Goal: Task Accomplishment & Management: Manage account settings

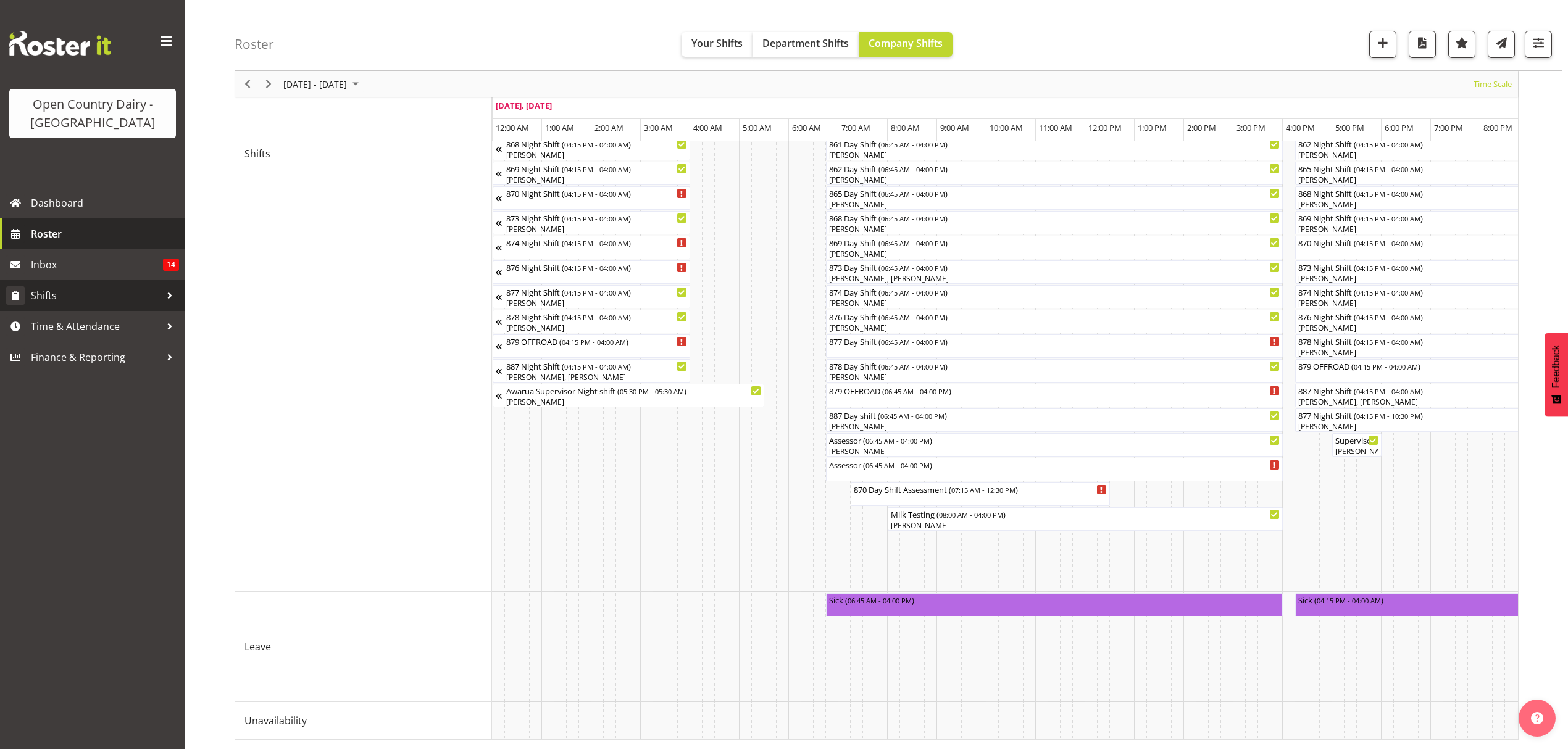
scroll to position [0, 4740]
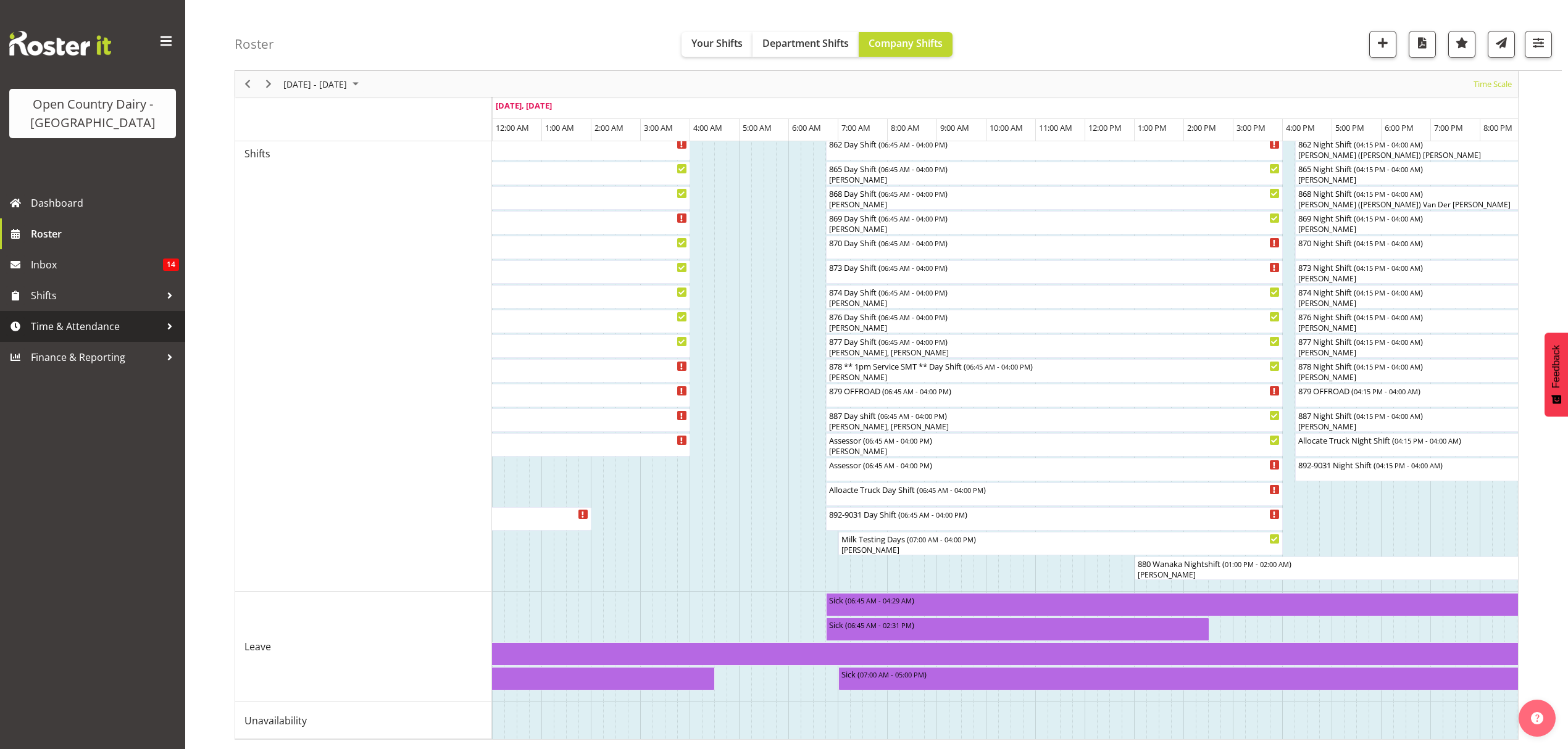
click at [40, 327] on span "Time & Attendance" at bounding box center [96, 327] width 130 height 18
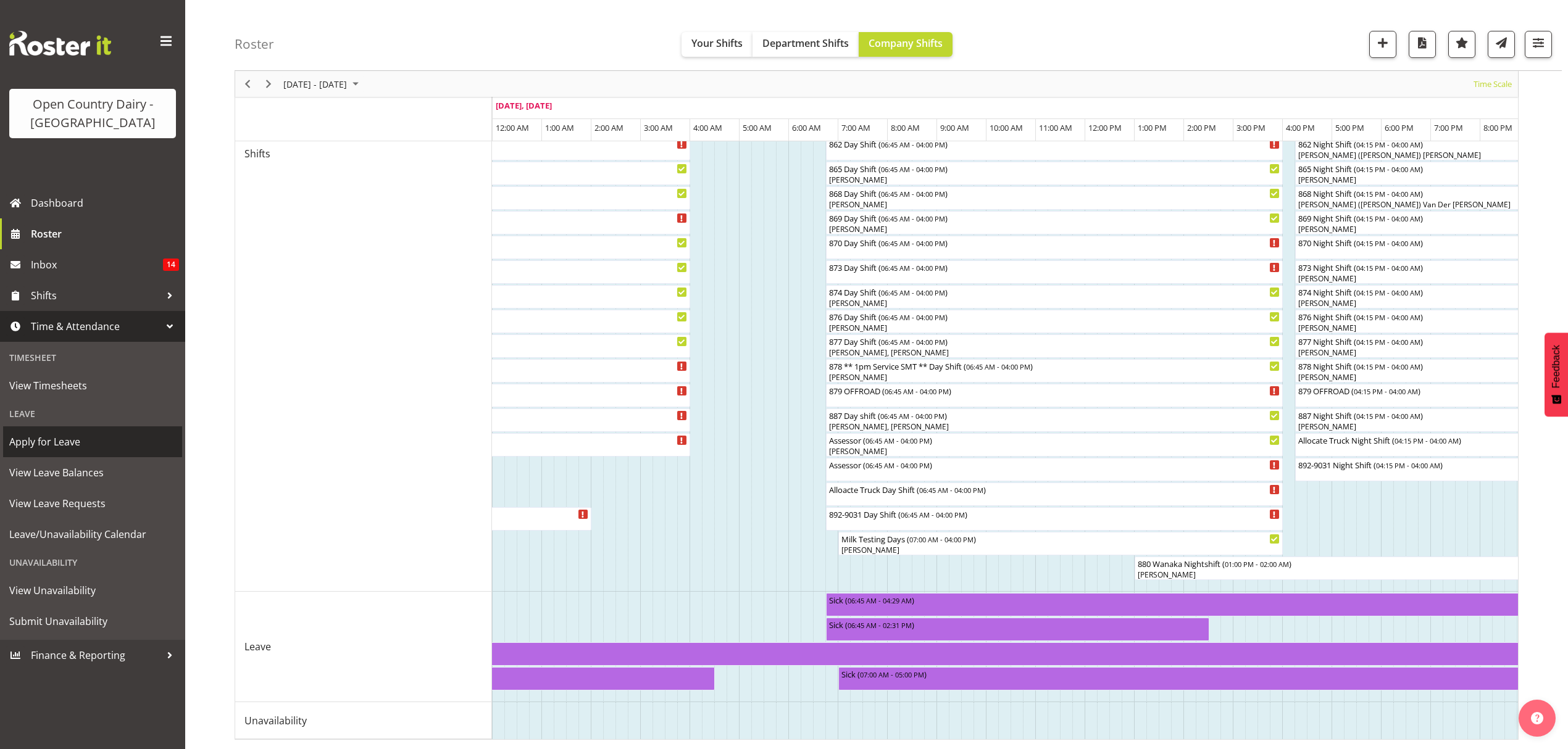
click at [55, 433] on span "Apply for Leave" at bounding box center [92, 442] width 166 height 18
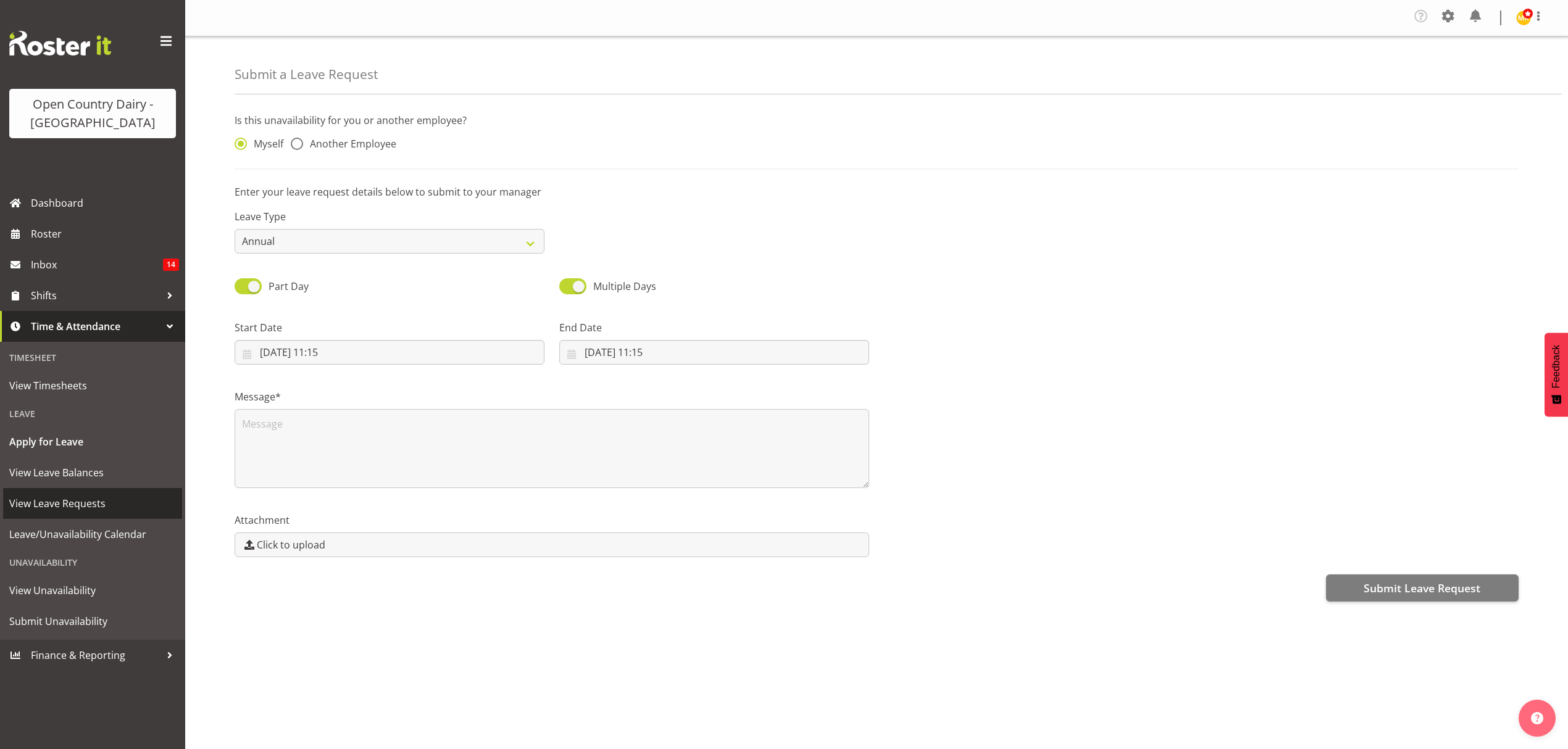
click at [62, 499] on span "View Leave Requests" at bounding box center [92, 504] width 166 height 18
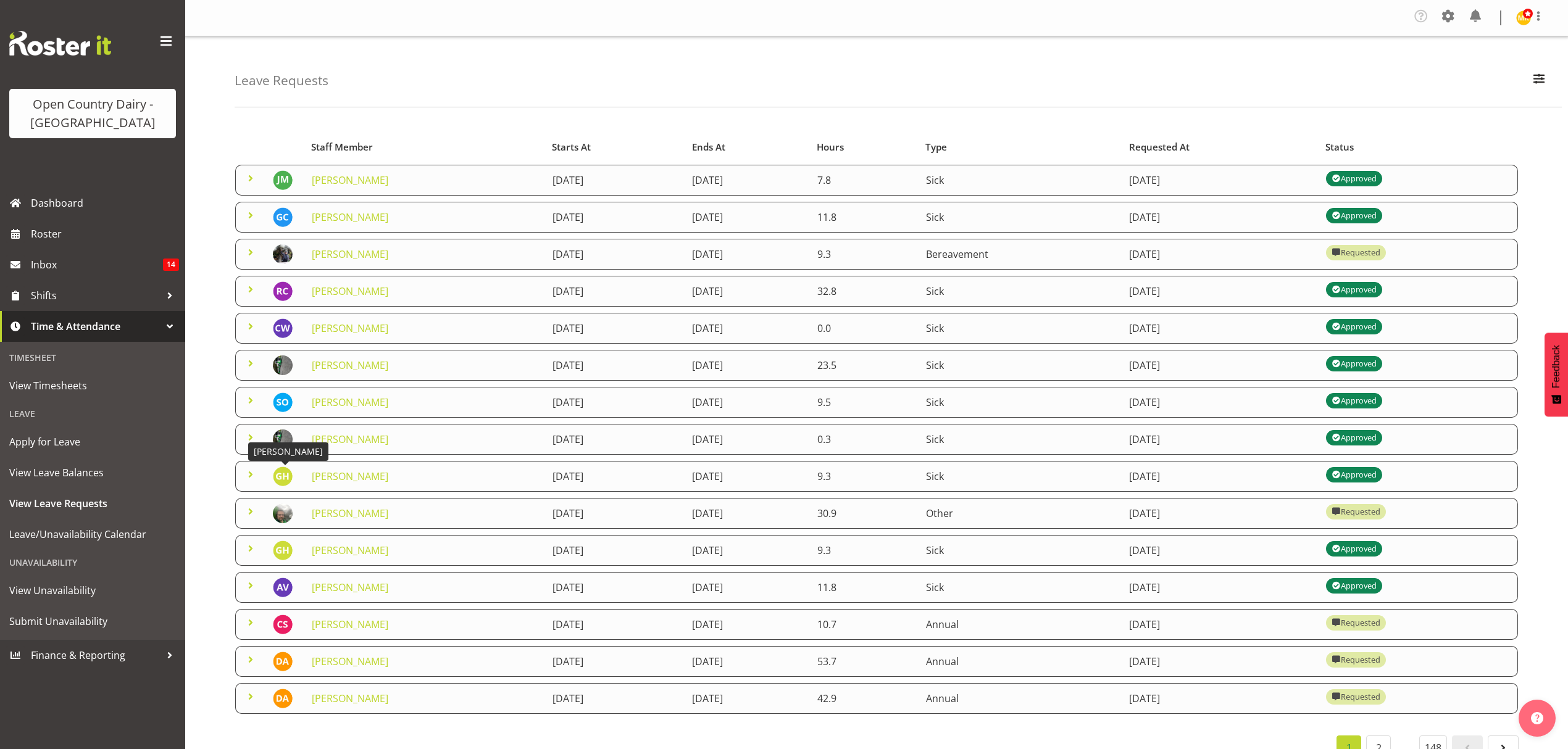
click at [279, 476] on img at bounding box center [283, 476] width 20 height 20
click at [250, 472] on span at bounding box center [251, 475] width 15 height 15
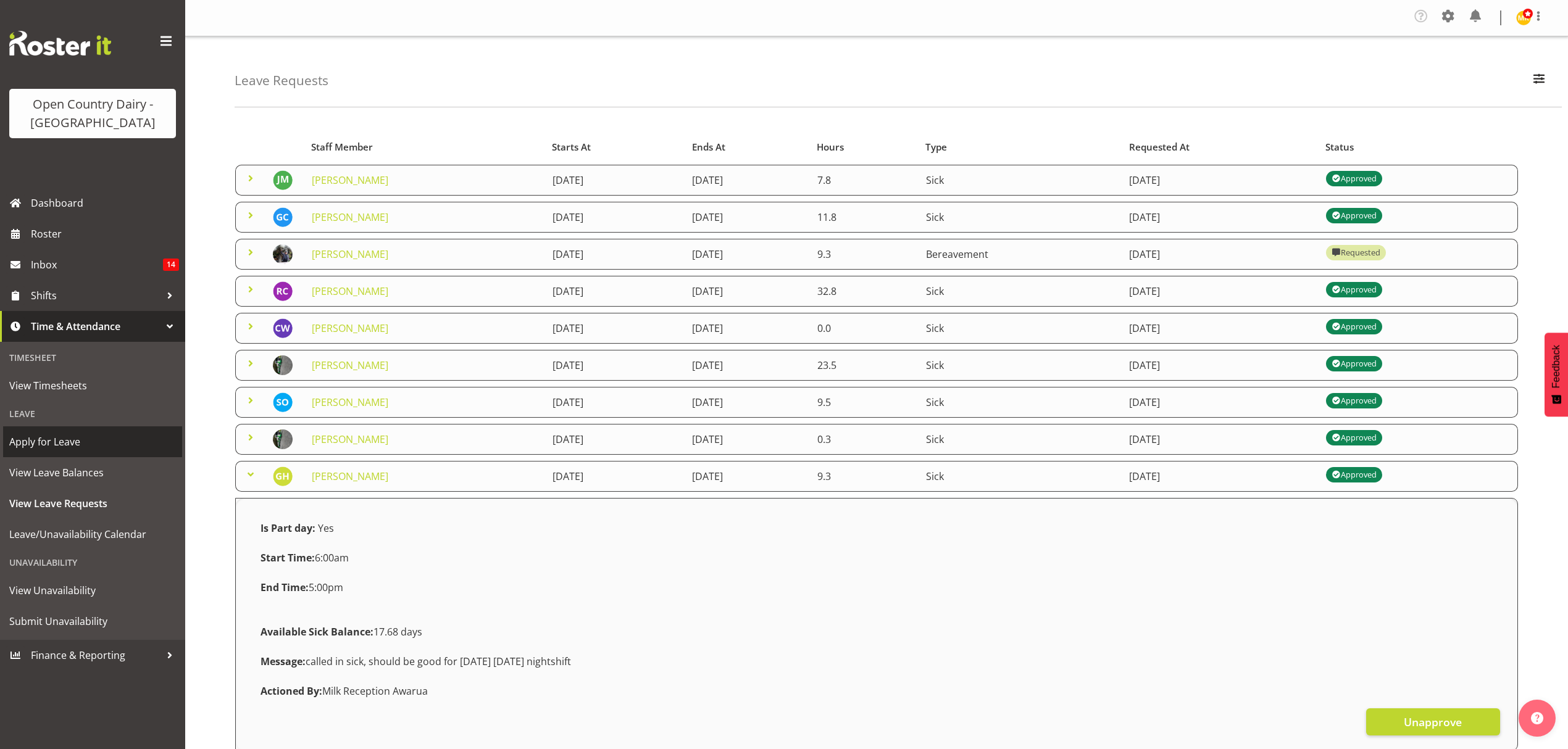
click at [35, 438] on span "Apply for Leave" at bounding box center [92, 442] width 166 height 18
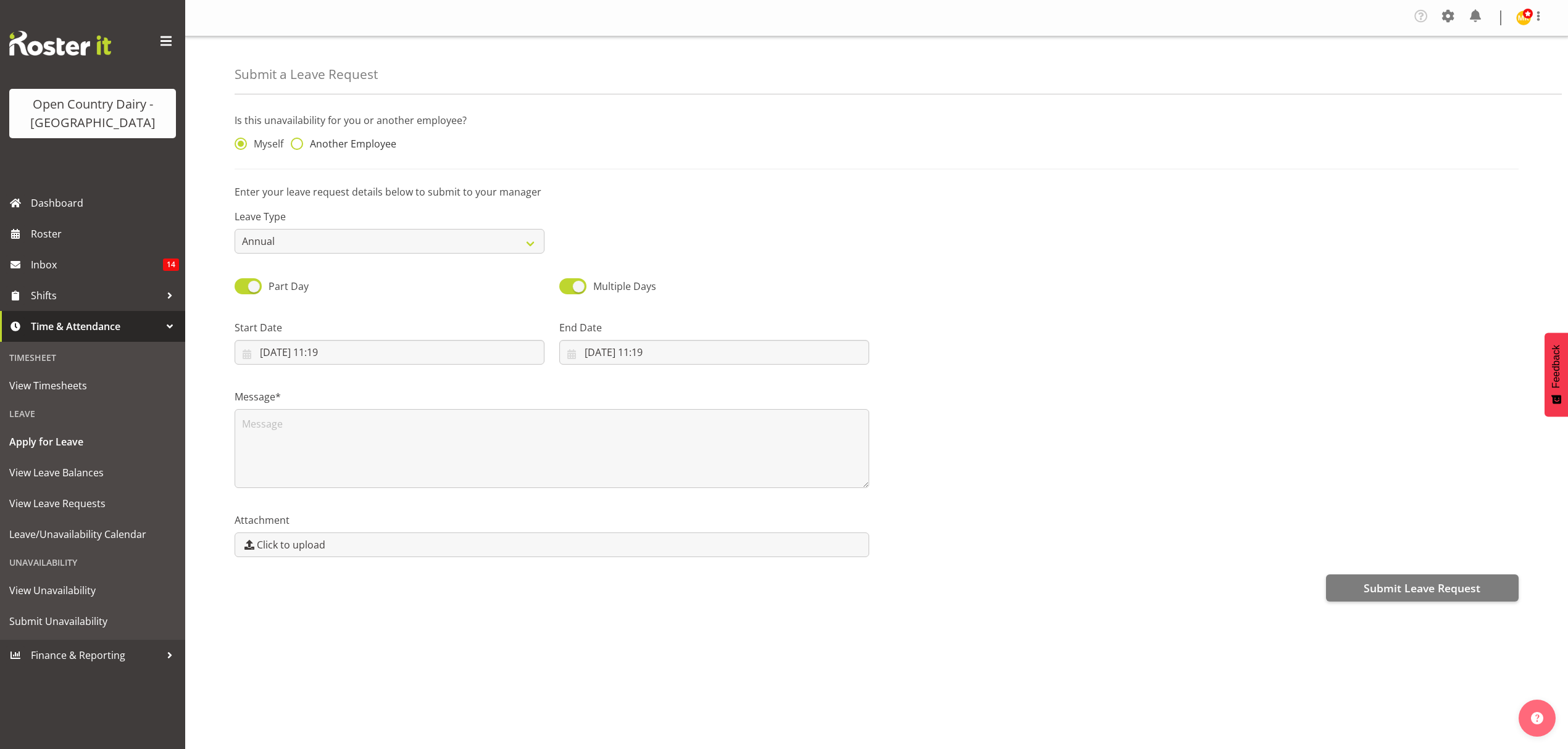
click at [298, 146] on span at bounding box center [297, 144] width 12 height 12
click at [298, 146] on input "Another Employee" at bounding box center [295, 144] width 8 height 8
radio input "true"
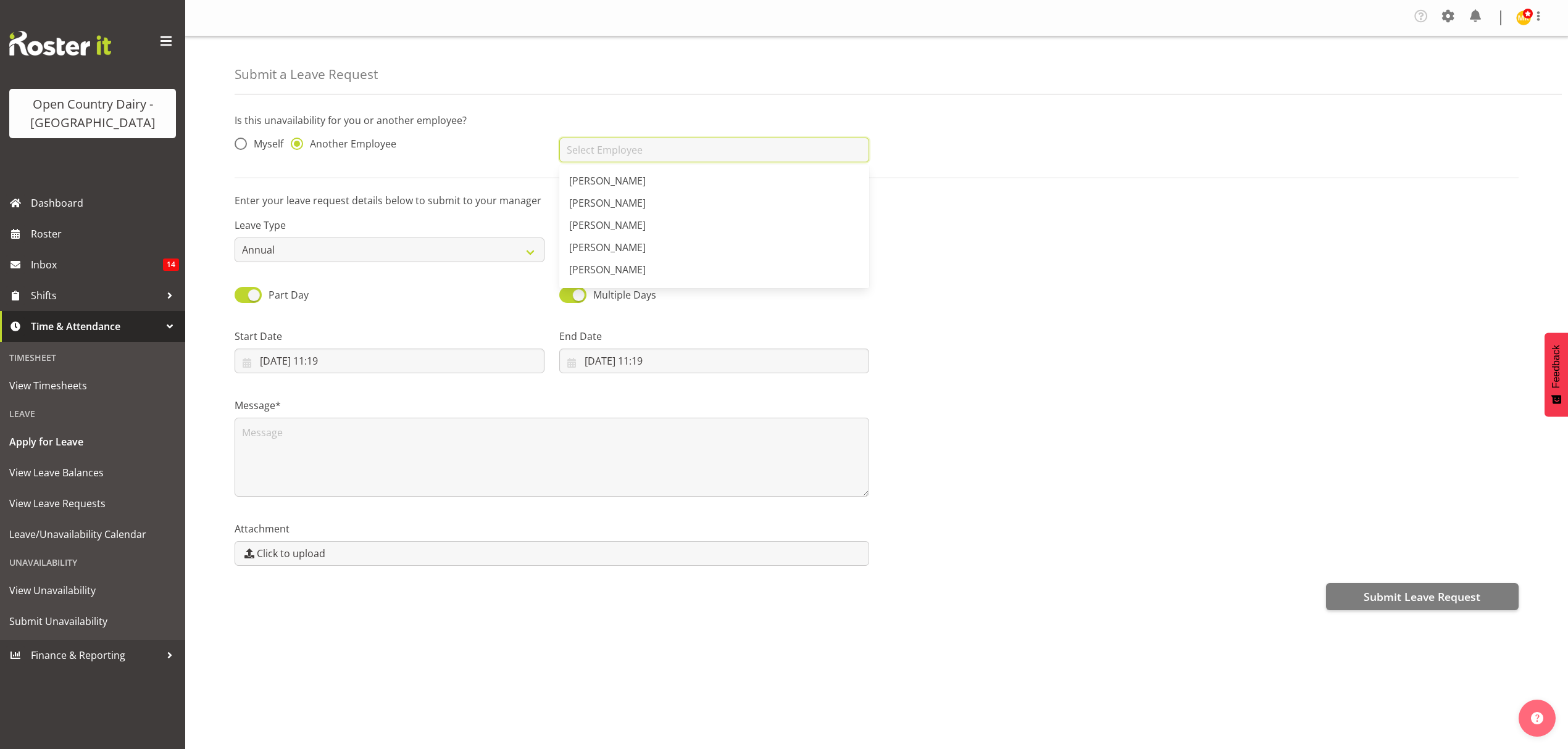
click at [643, 150] on input "text" at bounding box center [714, 150] width 310 height 25
click at [611, 183] on span "[PERSON_NAME]" at bounding box center [607, 181] width 77 height 14
type input "[PERSON_NAME]"
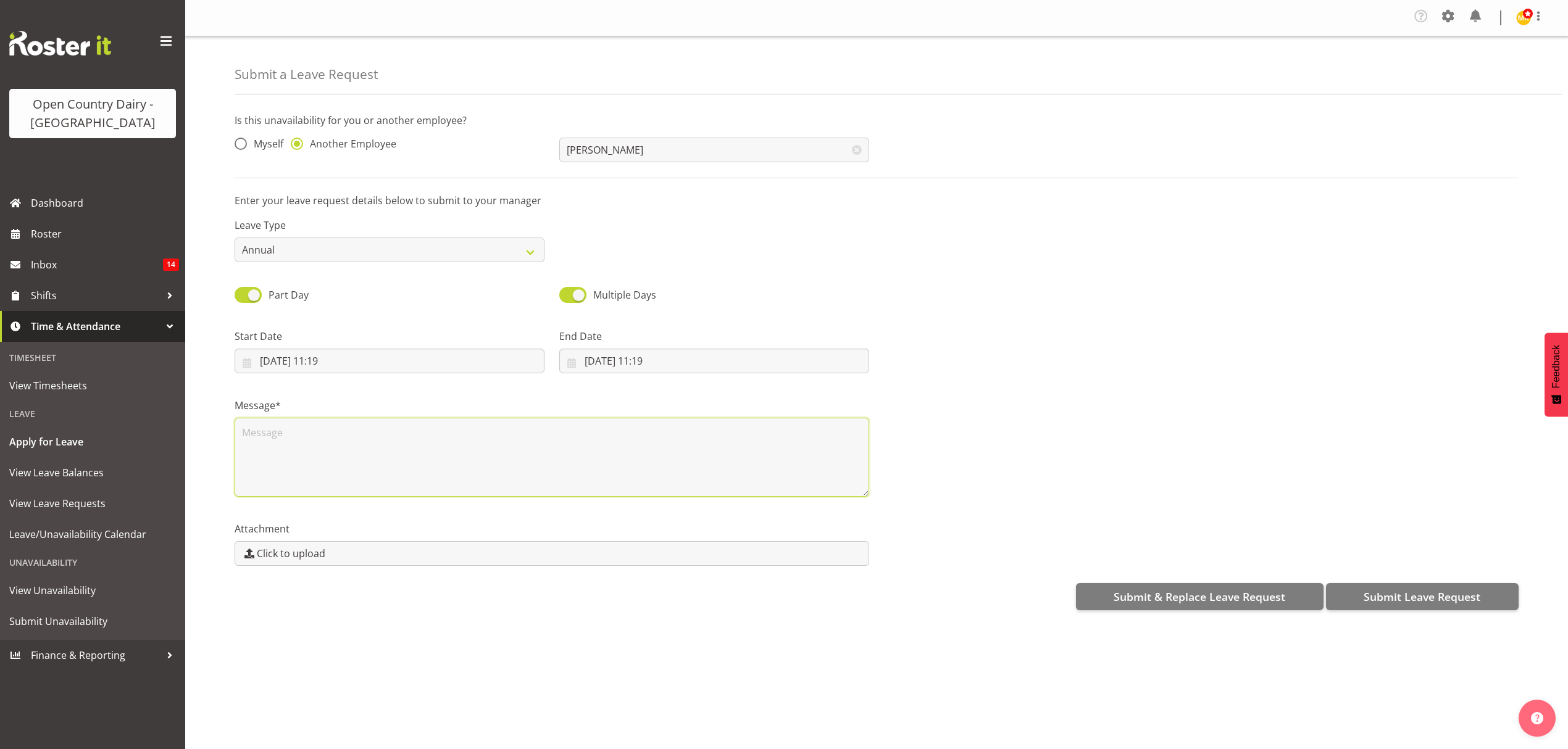
click at [275, 437] on textarea at bounding box center [552, 457] width 634 height 79
click at [532, 253] on select "Annual Sick Leave Without Pay Bereavement Domestic Violence Parental Jury Servi…" at bounding box center [390, 250] width 310 height 25
select select "Sick"
click at [235, 239] on select "Annual Sick Leave Without Pay Bereavement Domestic Violence Parental Jury Servi…" at bounding box center [390, 250] width 310 height 25
click at [275, 362] on input "29/08/2025, 11:19" at bounding box center [390, 361] width 310 height 25
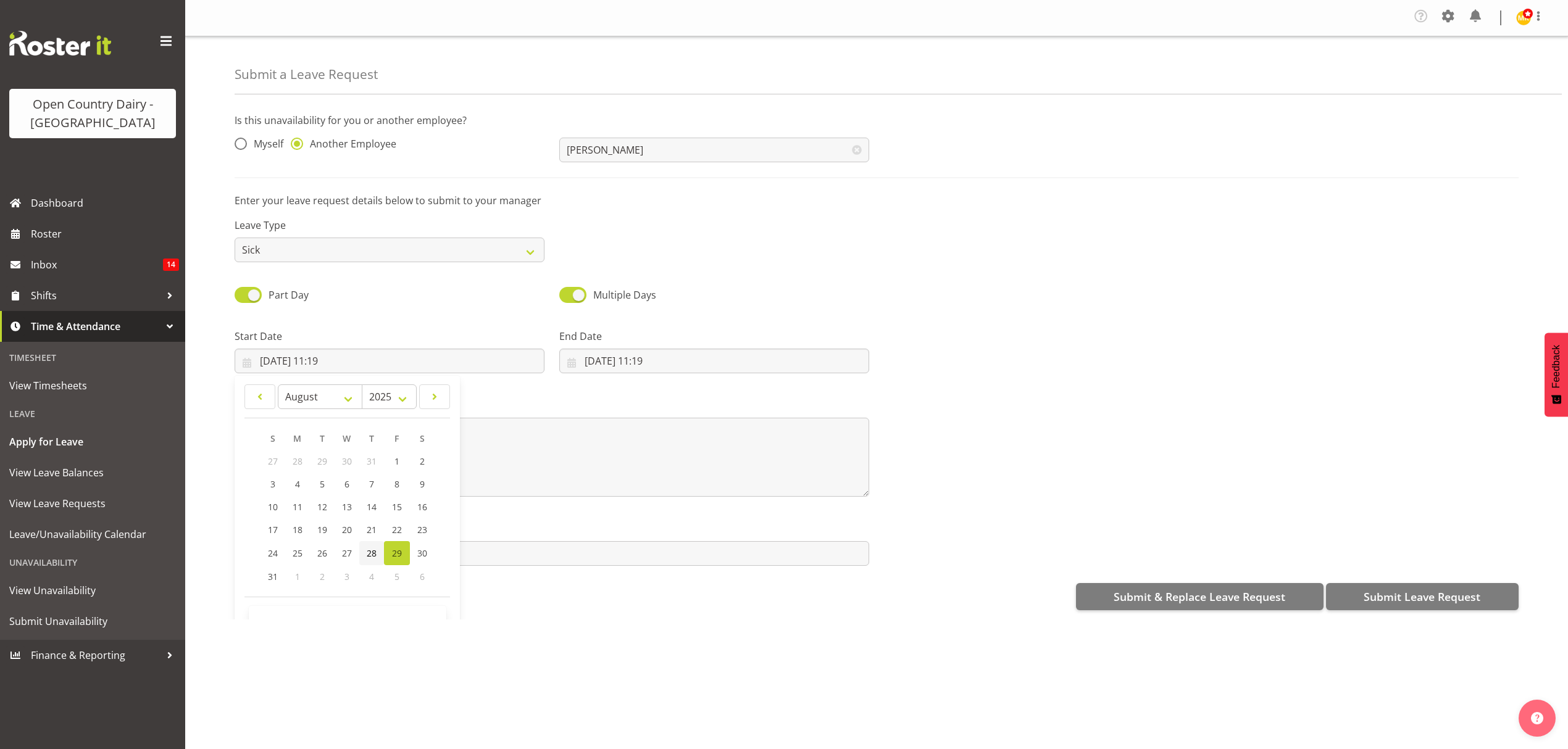
click at [371, 553] on span "28" at bounding box center [371, 553] width 10 height 11
type input "28/08/2025, 11:19"
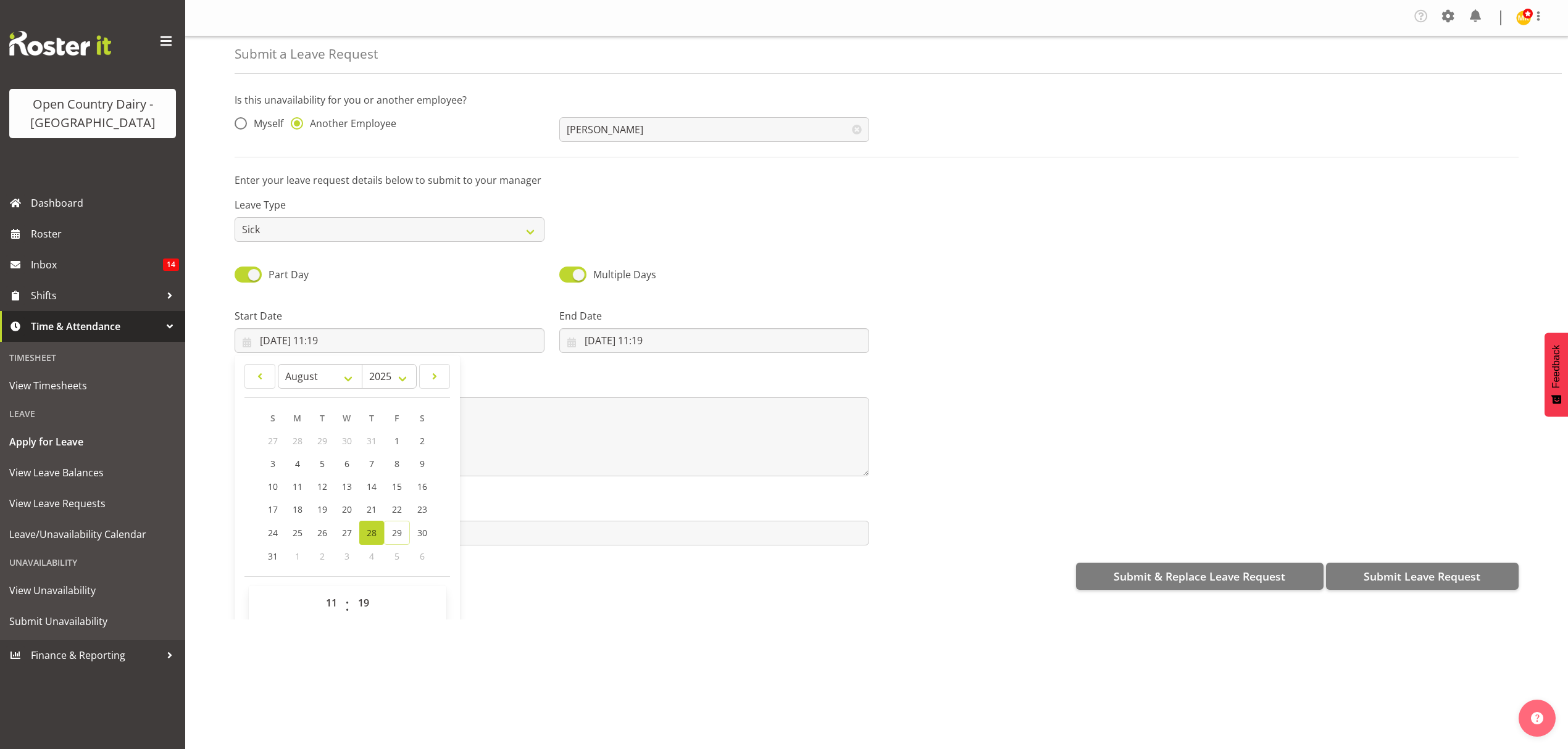
scroll to position [36, 0]
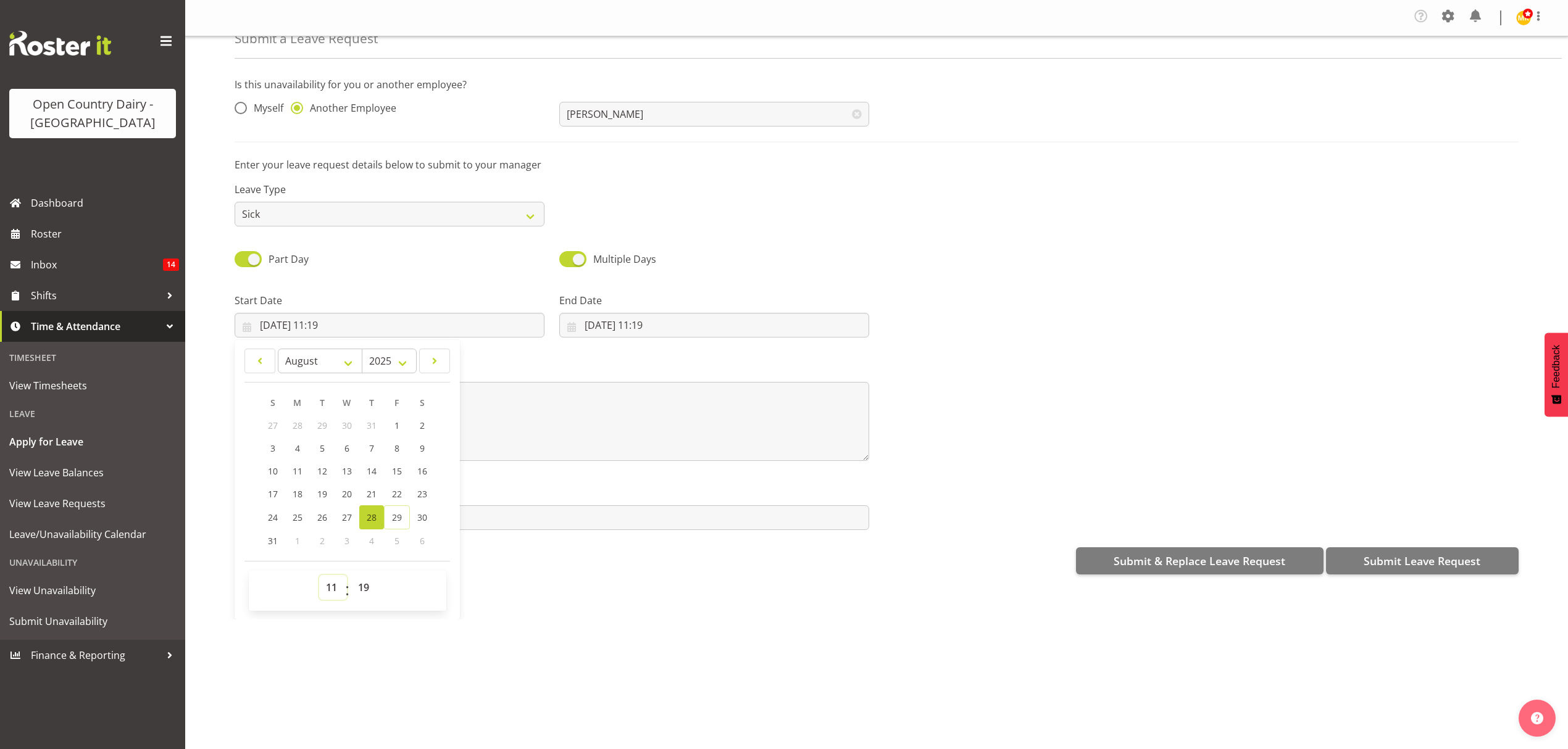
click at [331, 581] on select "00 01 02 03 04 05 06 07 08 09 10 11 12 13 14 15 16 17 18 19 20 21 22 23" at bounding box center [333, 587] width 28 height 25
select select "16"
click at [319, 577] on select "00 01 02 03 04 05 06 07 08 09 10 11 12 13 14 15 16 17 18 19 20 21 22 23" at bounding box center [333, 587] width 28 height 25
type input "28/08/2025, 16:19"
click at [371, 589] on select "00 01 02 03 04 05 06 07 08 09 10 11 12 13 14 15 16 17 18 19 20 21 22 23 24 25 2…" at bounding box center [365, 587] width 28 height 25
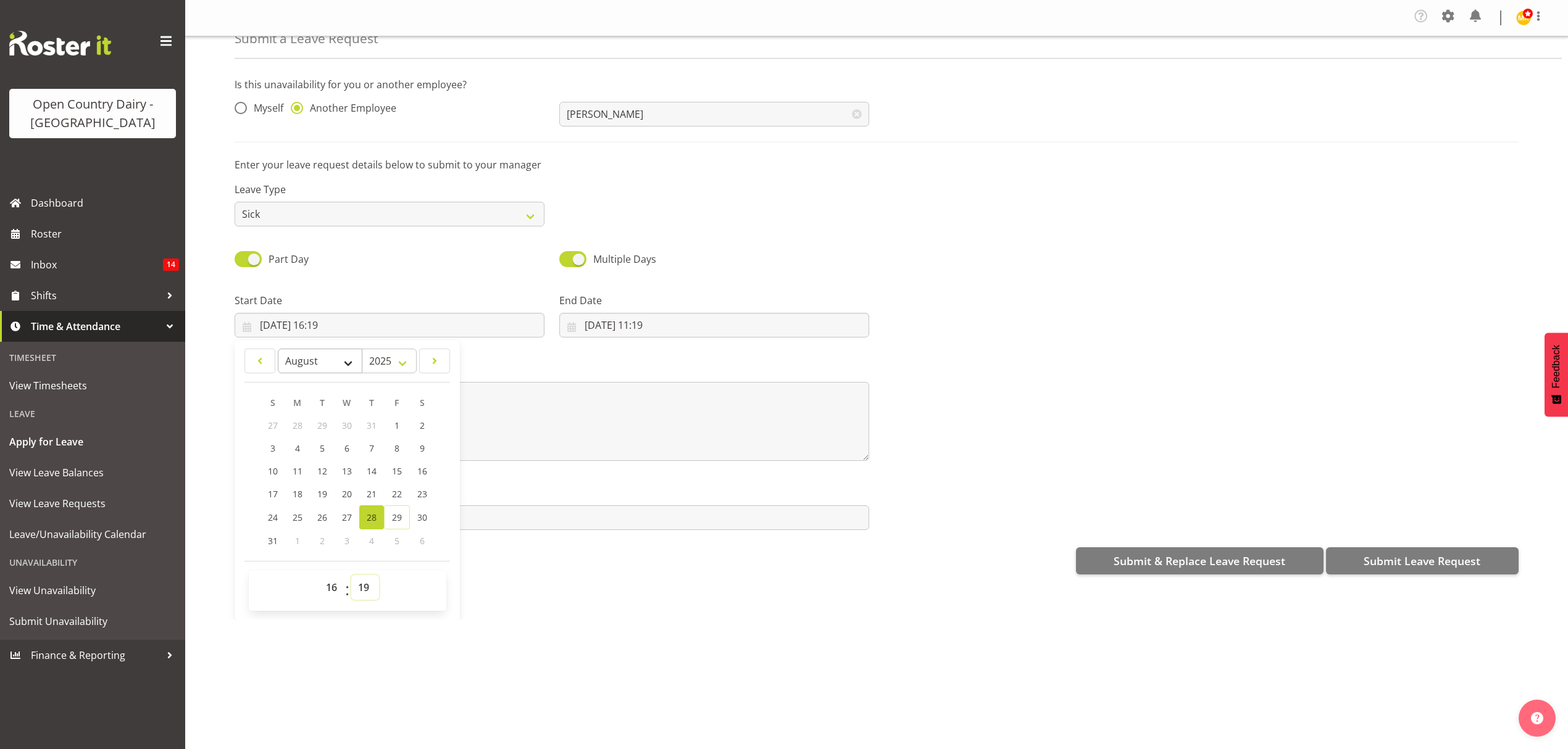
select select "30"
click at [351, 577] on select "00 01 02 03 04 05 06 07 08 09 10 11 12 13 14 15 16 17 18 19 20 21 22 23 24 25 2…" at bounding box center [365, 587] width 28 height 25
type input "28/08/2025, 16:30"
click at [630, 324] on input "29/08/2025, 11:19" at bounding box center [714, 325] width 310 height 25
click at [743, 519] on span "30" at bounding box center [747, 517] width 10 height 11
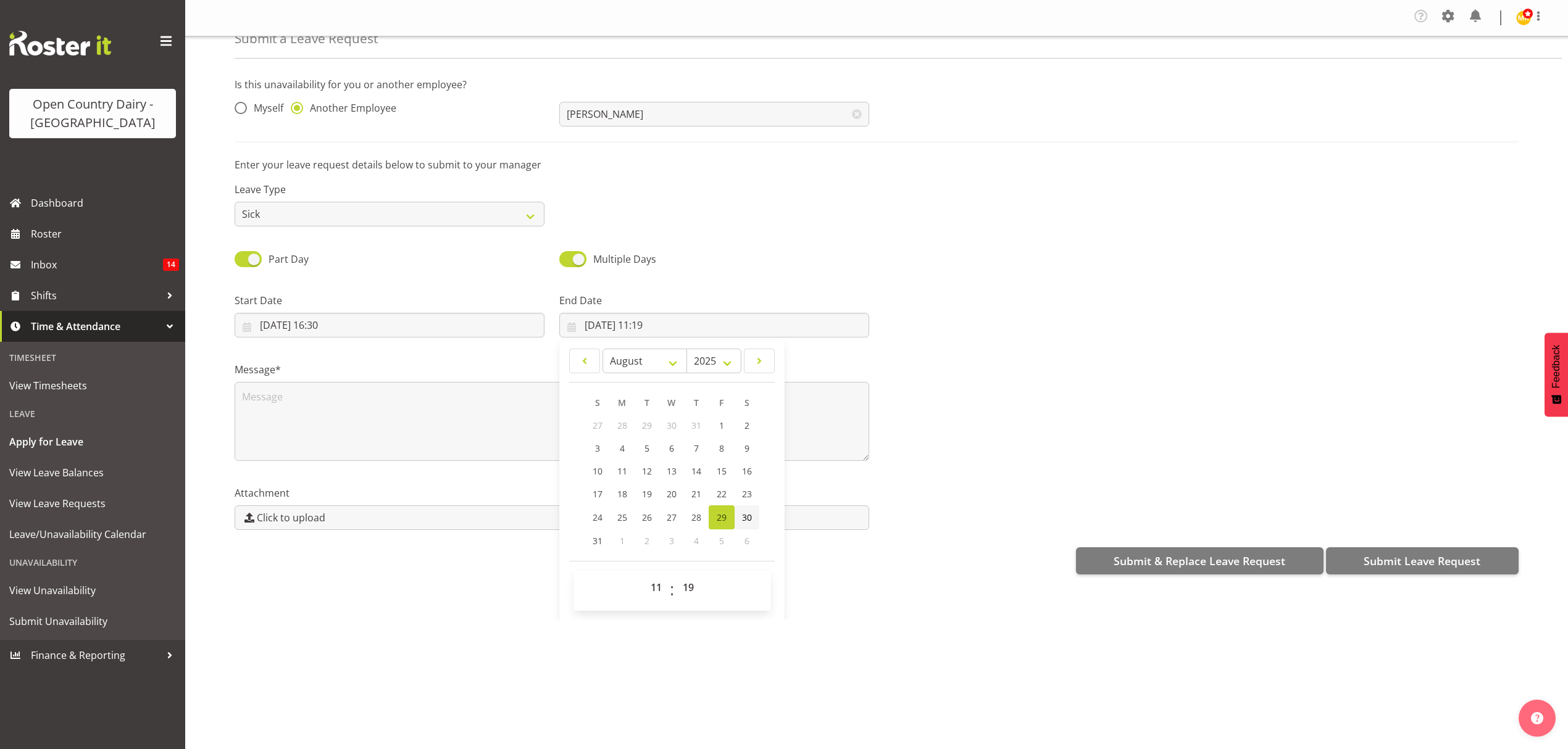
type input "30/08/2025, 11:19"
click at [657, 588] on select "00 01 02 03 04 05 06 07 08 09 10 11 12 13 14 15 16 17 18 19 20 21 22 23" at bounding box center [657, 587] width 28 height 25
select select "4"
click at [643, 577] on select "00 01 02 03 04 05 06 07 08 09 10 11 12 13 14 15 16 17 18 19 20 21 22 23" at bounding box center [657, 587] width 28 height 25
type input "30/08/2025, 04:19"
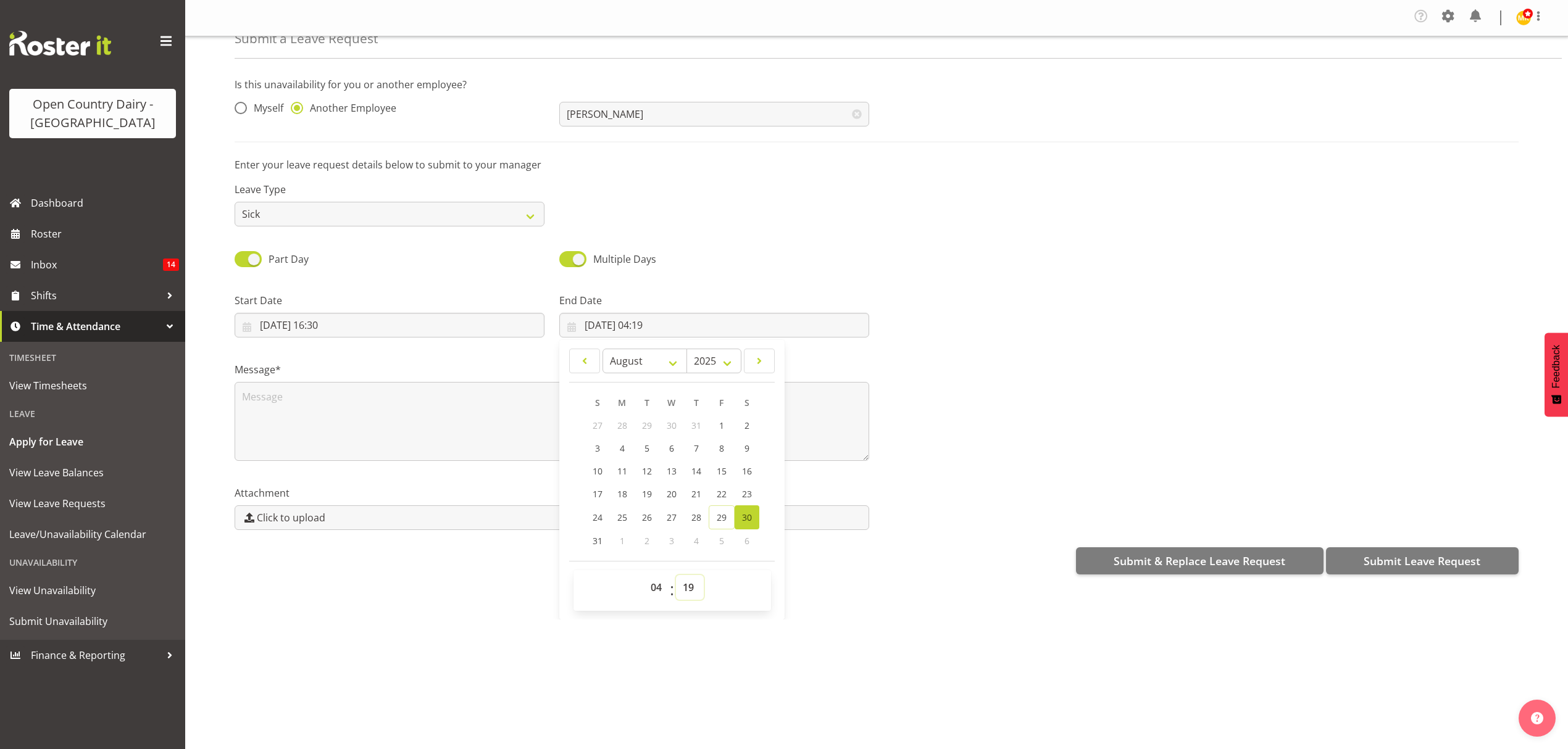
click at [685, 586] on select "00 01 02 03 04 05 06 07 08 09 10 11 12 13 14 15 16 17 18 19 20 21 22 23 24 25 2…" at bounding box center [690, 587] width 28 height 25
select select "30"
click at [676, 577] on select "00 01 02 03 04 05 06 07 08 09 10 11 12 13 14 15 16 17 18 19 20 21 22 23 24 25 2…" at bounding box center [690, 587] width 28 height 25
type input "30/08/2025, 04:30"
click at [318, 410] on textarea at bounding box center [552, 422] width 634 height 79
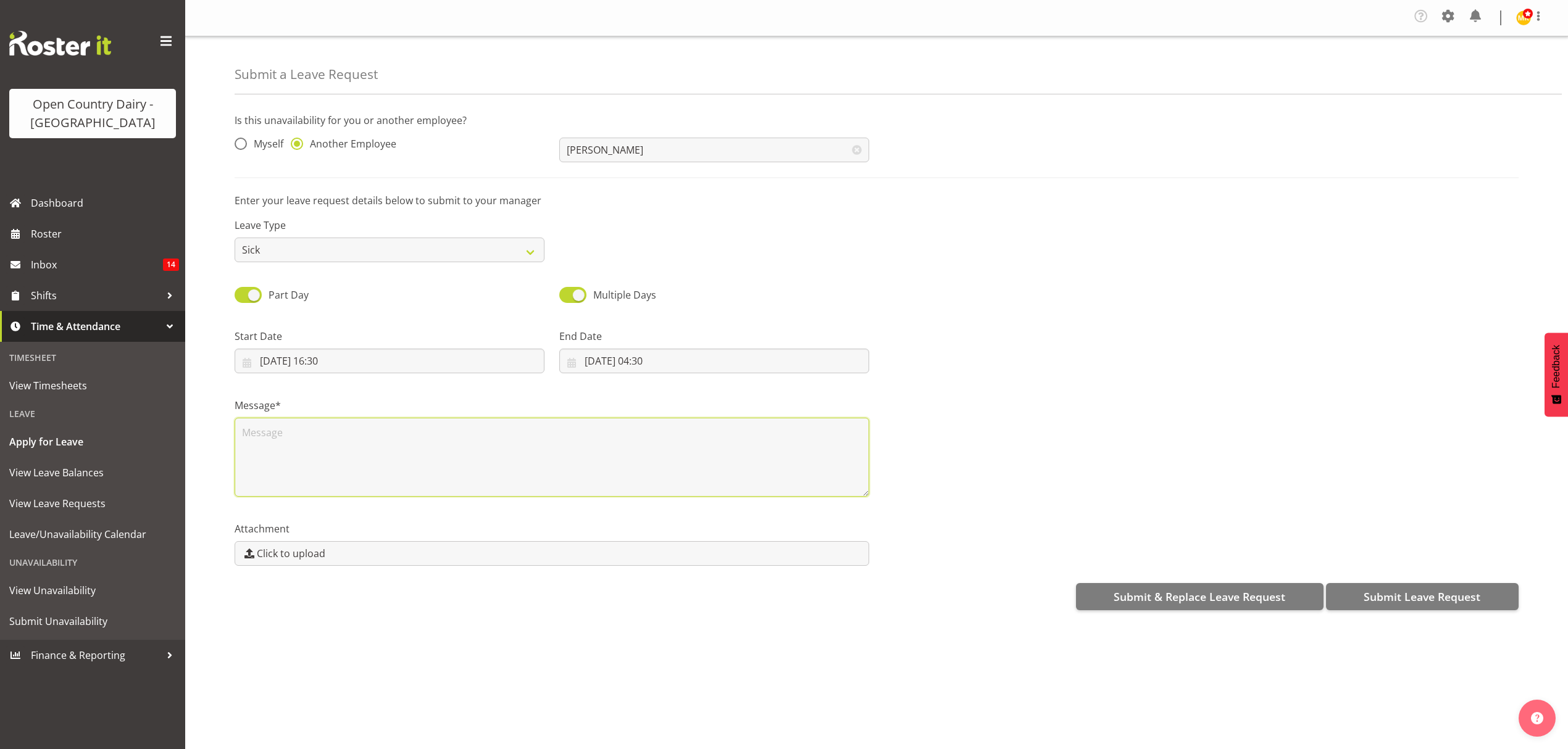
scroll to position [0, 0]
type textarea "sick"
click at [1404, 593] on span "Submit Leave Request" at bounding box center [1422, 596] width 117 height 16
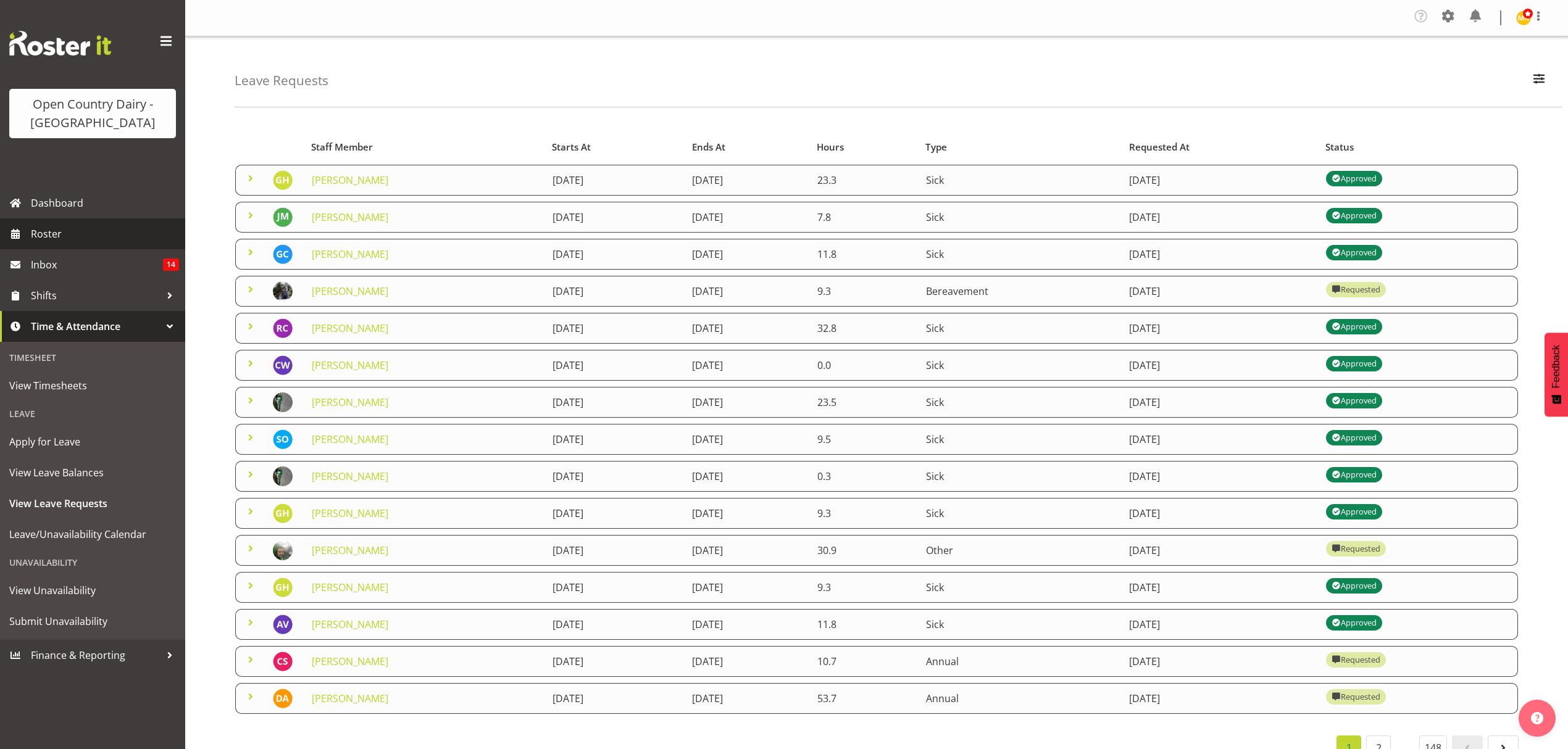
click at [52, 226] on span "Roster" at bounding box center [105, 234] width 148 height 18
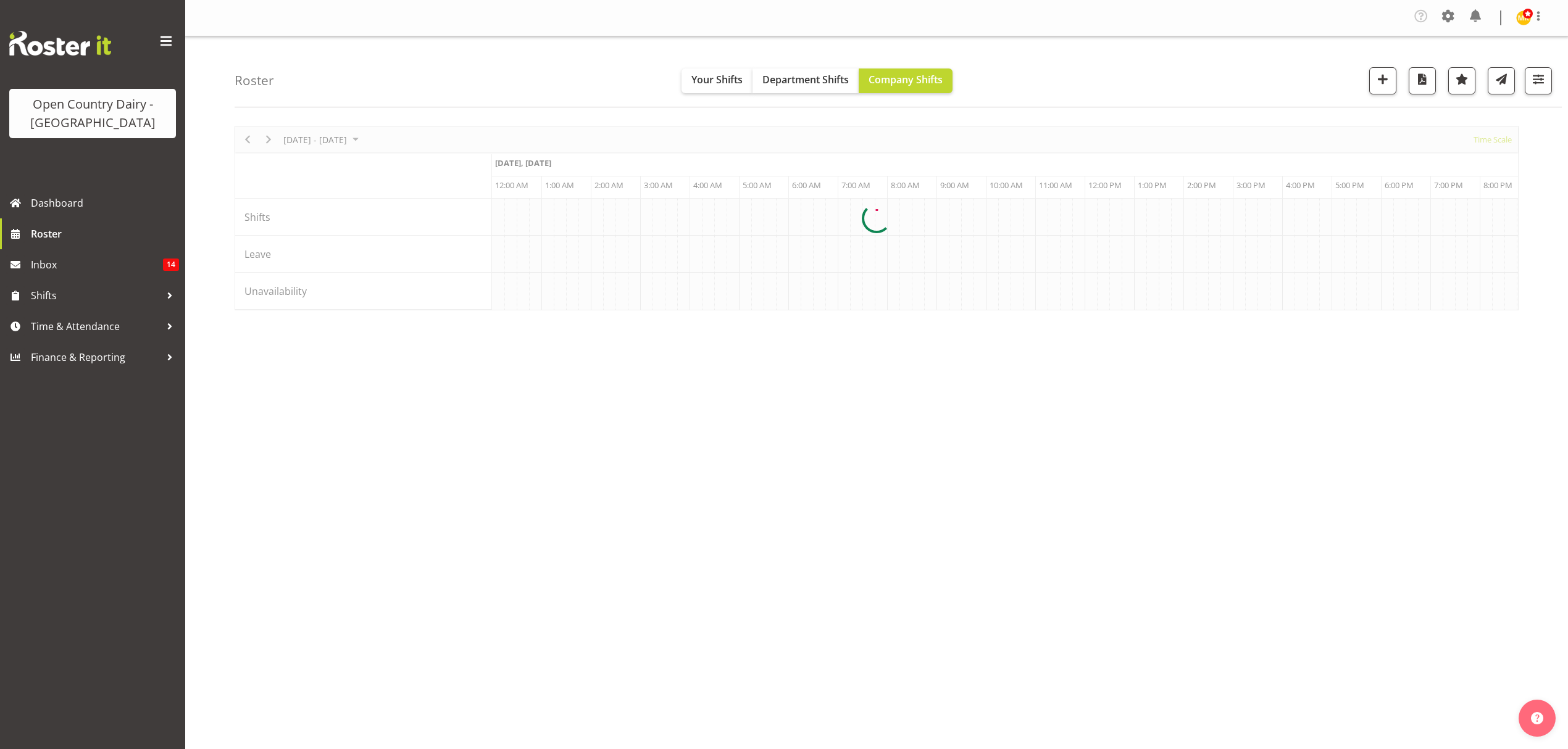
scroll to position [0, 4740]
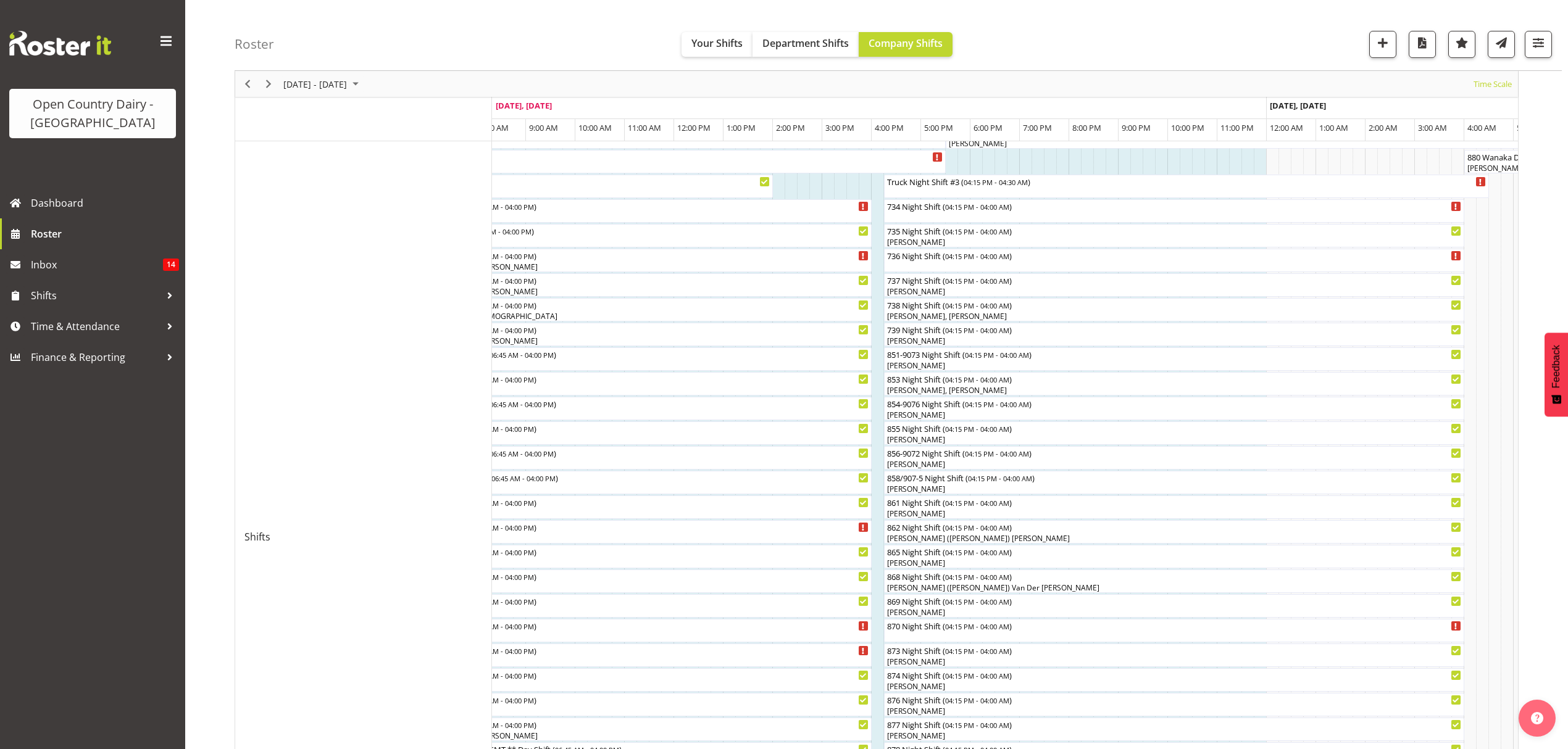
scroll to position [274, 0]
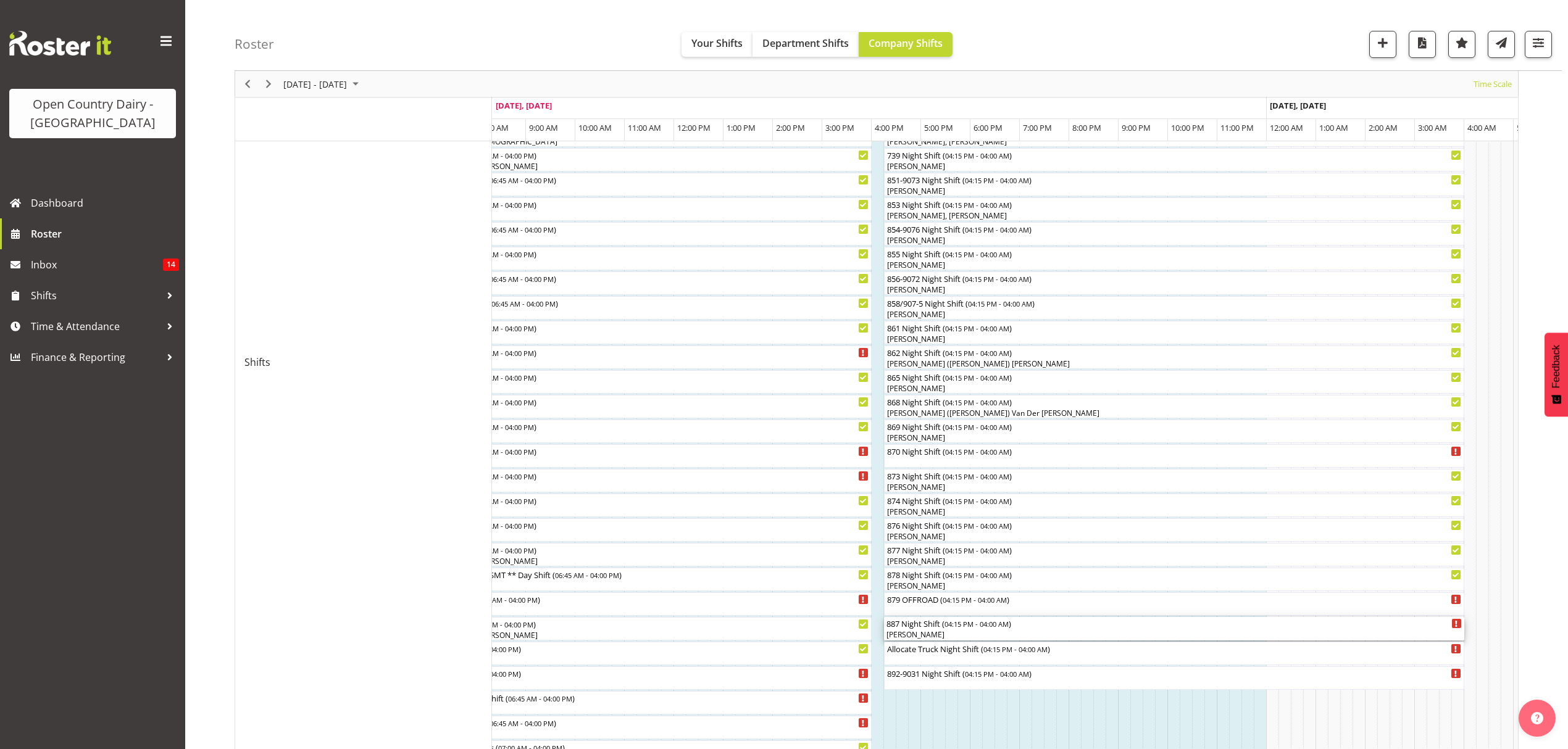
click at [931, 632] on div "[PERSON_NAME]" at bounding box center [1174, 635] width 575 height 11
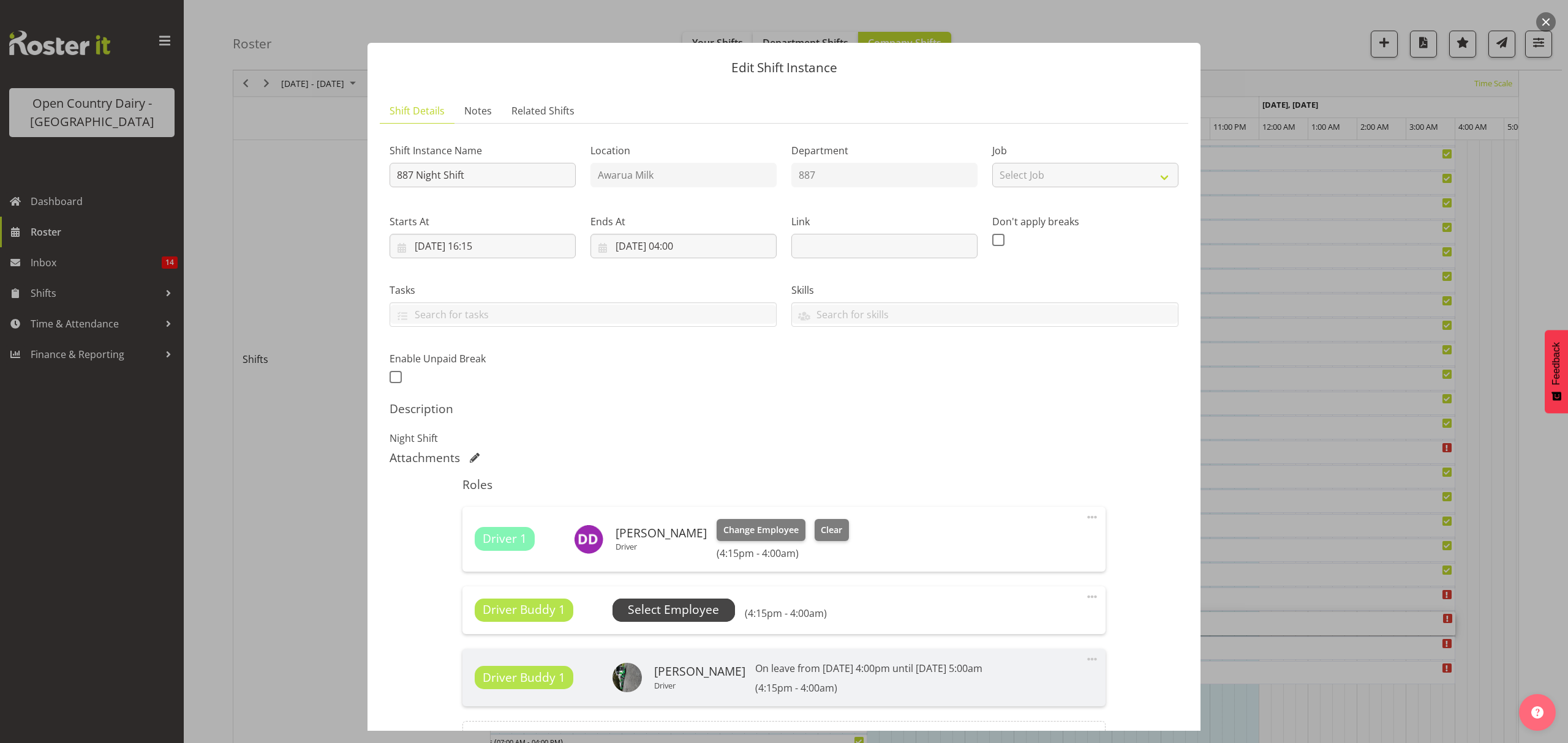
click at [662, 606] on span "Select Employee" at bounding box center [673, 610] width 91 height 18
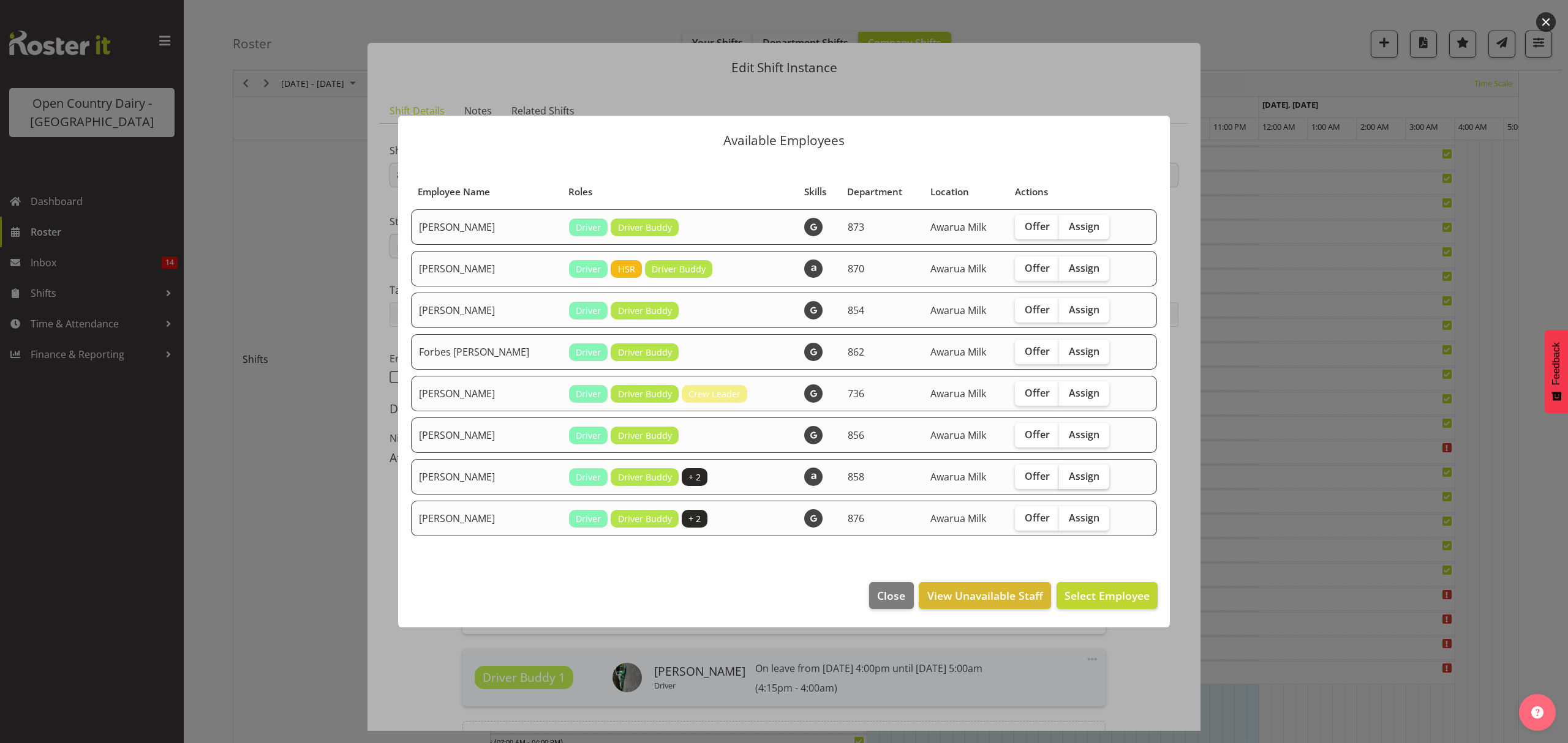
click at [1071, 479] on span "Assign" at bounding box center [1084, 476] width 31 height 12
click at [1067, 479] on input "Assign" at bounding box center [1063, 475] width 8 height 8
checkbox input "true"
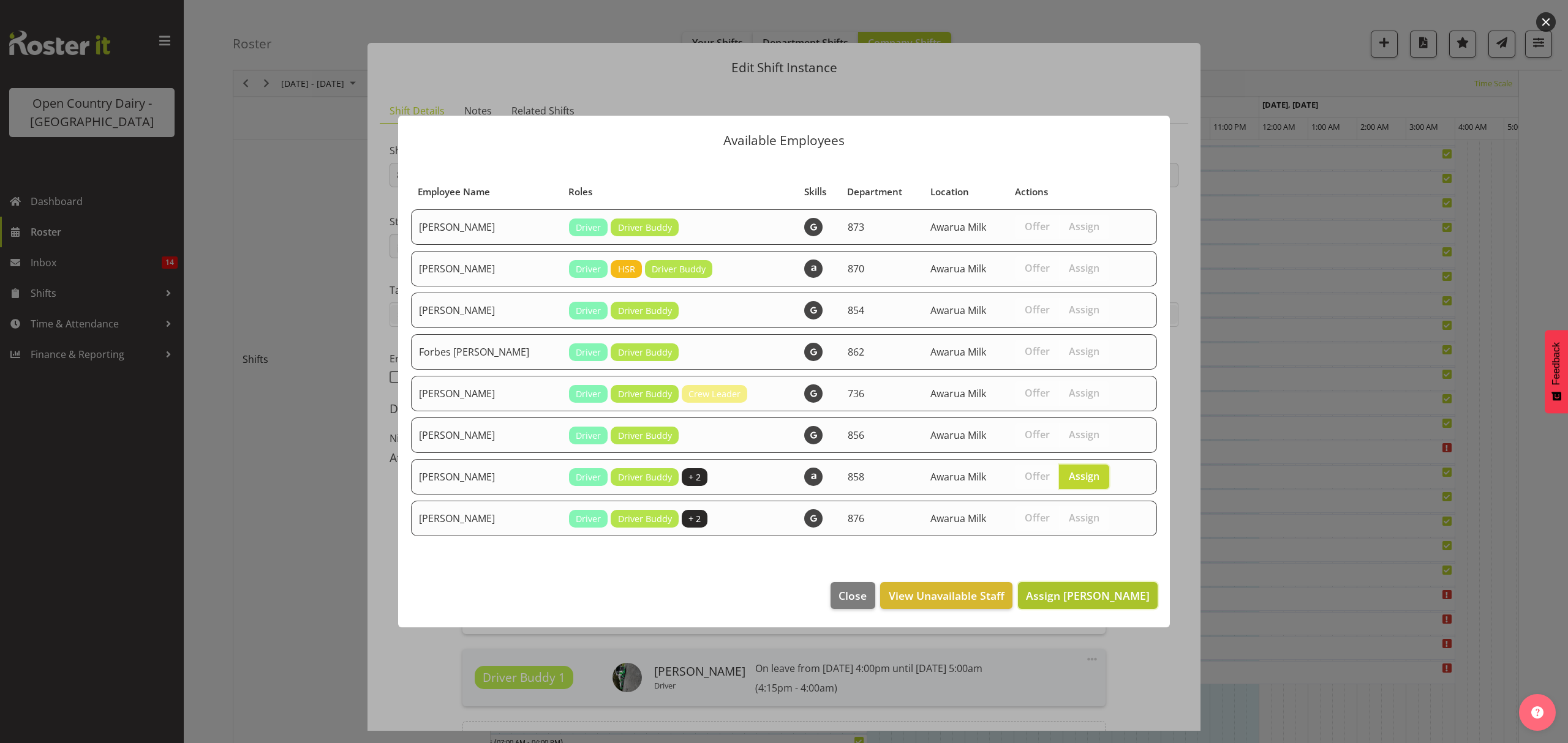
click at [1125, 593] on span "Assign Liam Bellman" at bounding box center [1088, 596] width 124 height 15
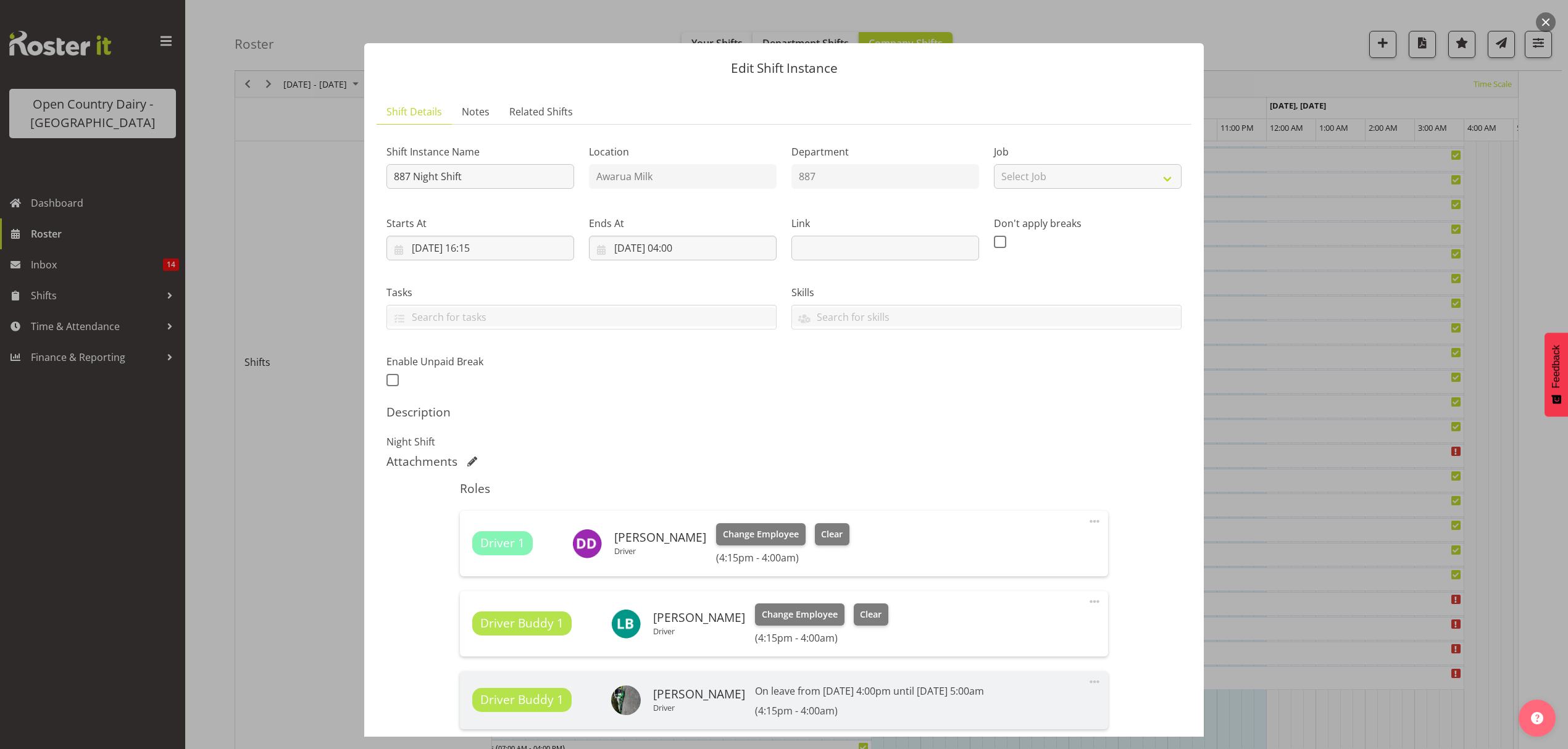
scroll to position [160, 0]
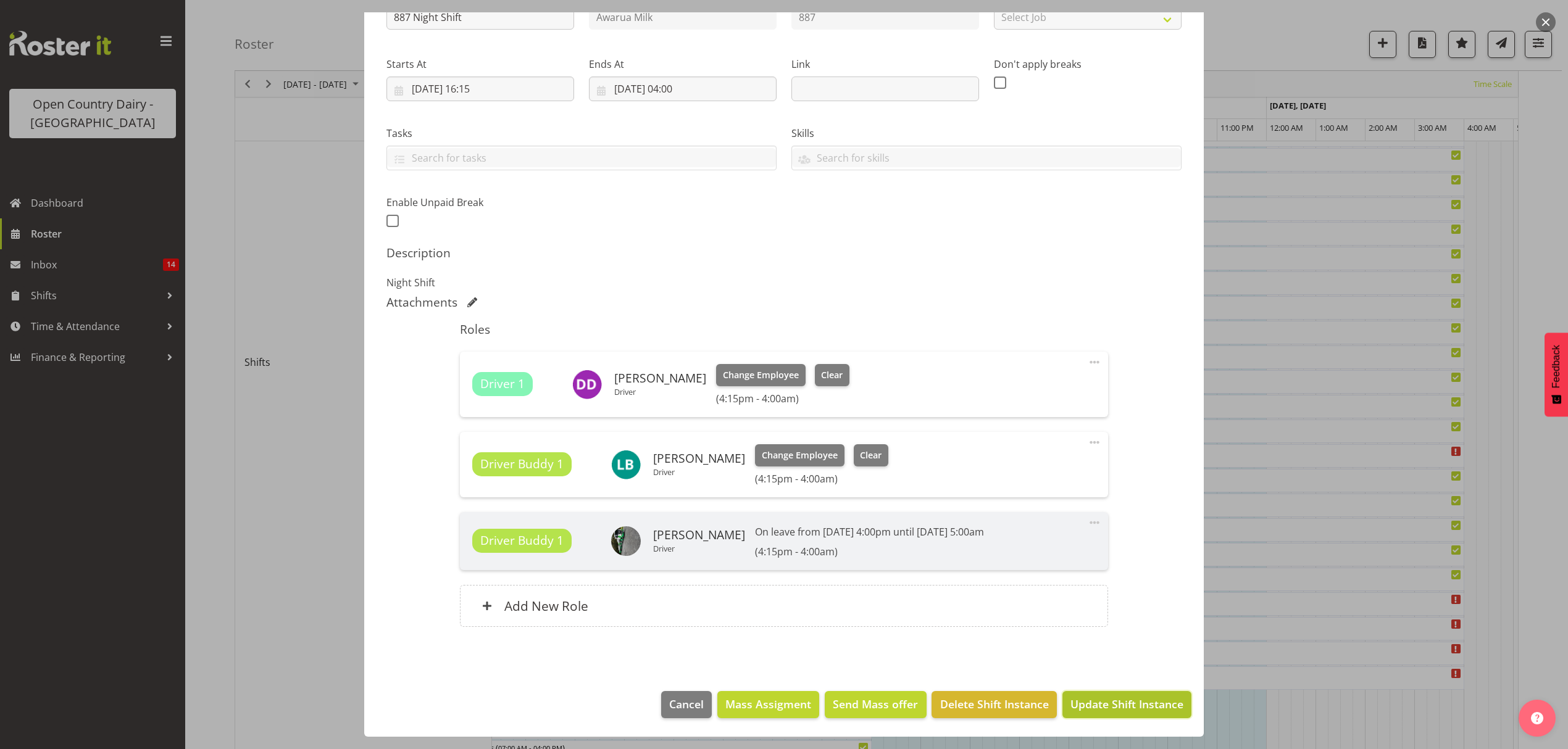
click at [1131, 705] on span "Update Shift Instance" at bounding box center [1127, 704] width 113 height 16
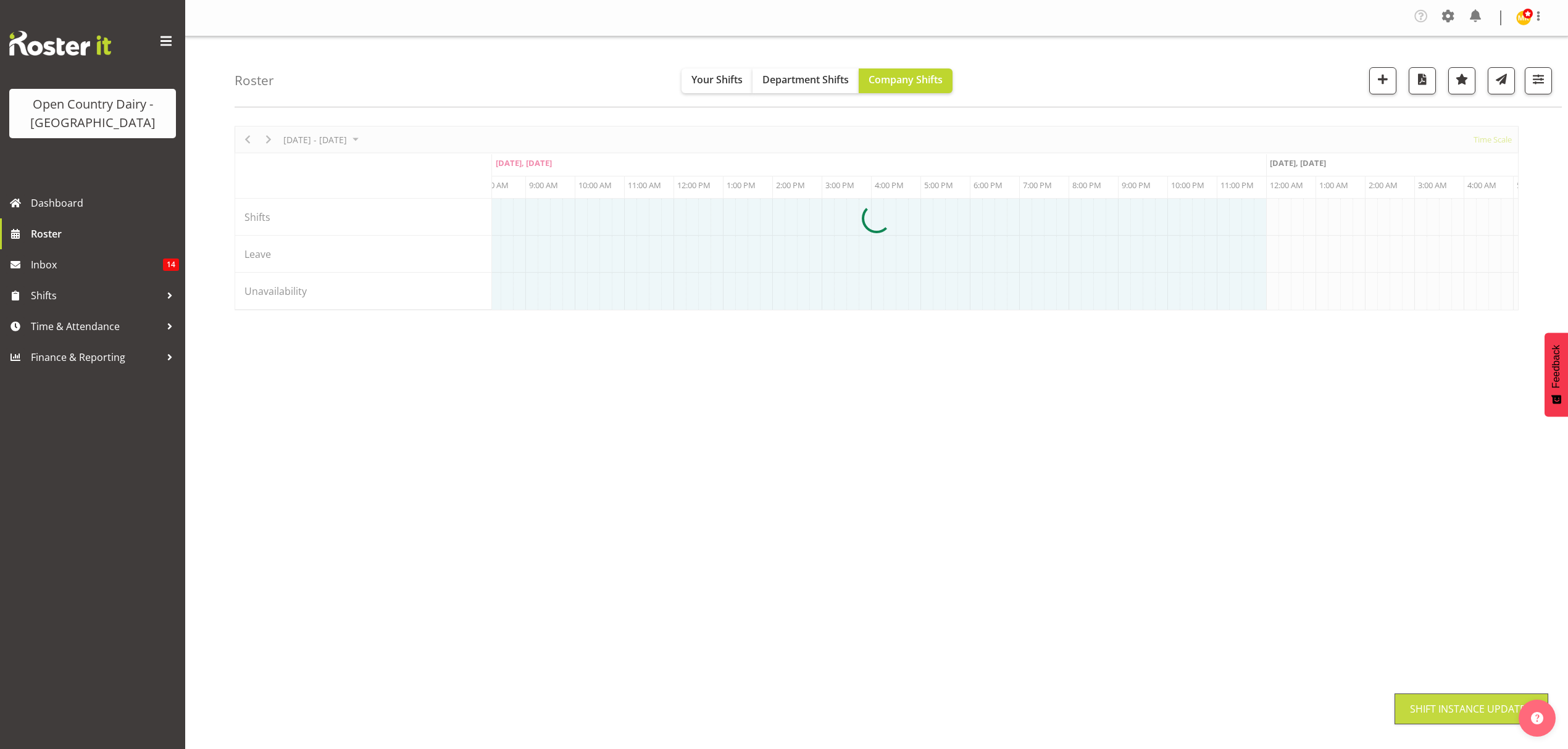
scroll to position [0, 0]
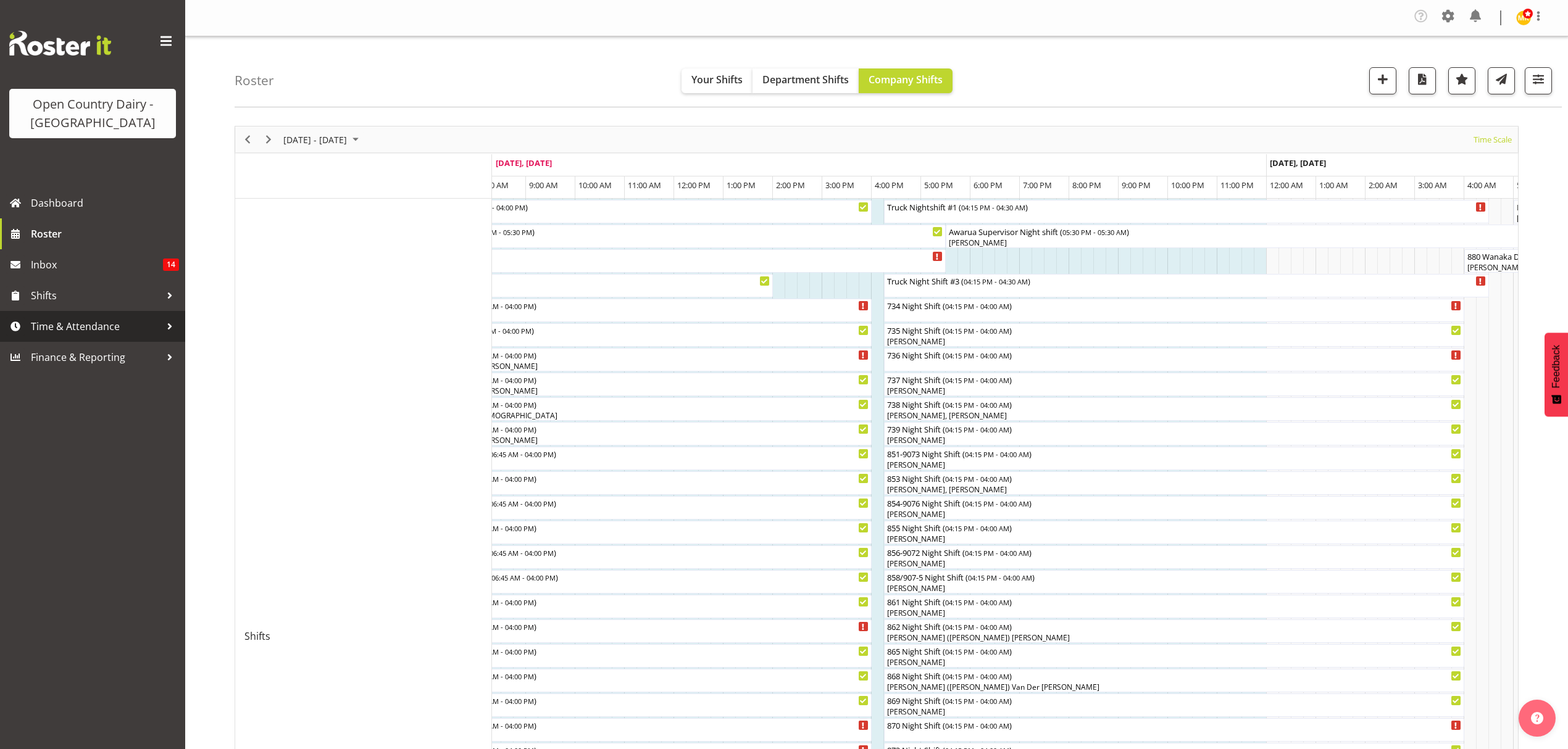
click at [59, 327] on span "Time & Attendance" at bounding box center [96, 327] width 130 height 18
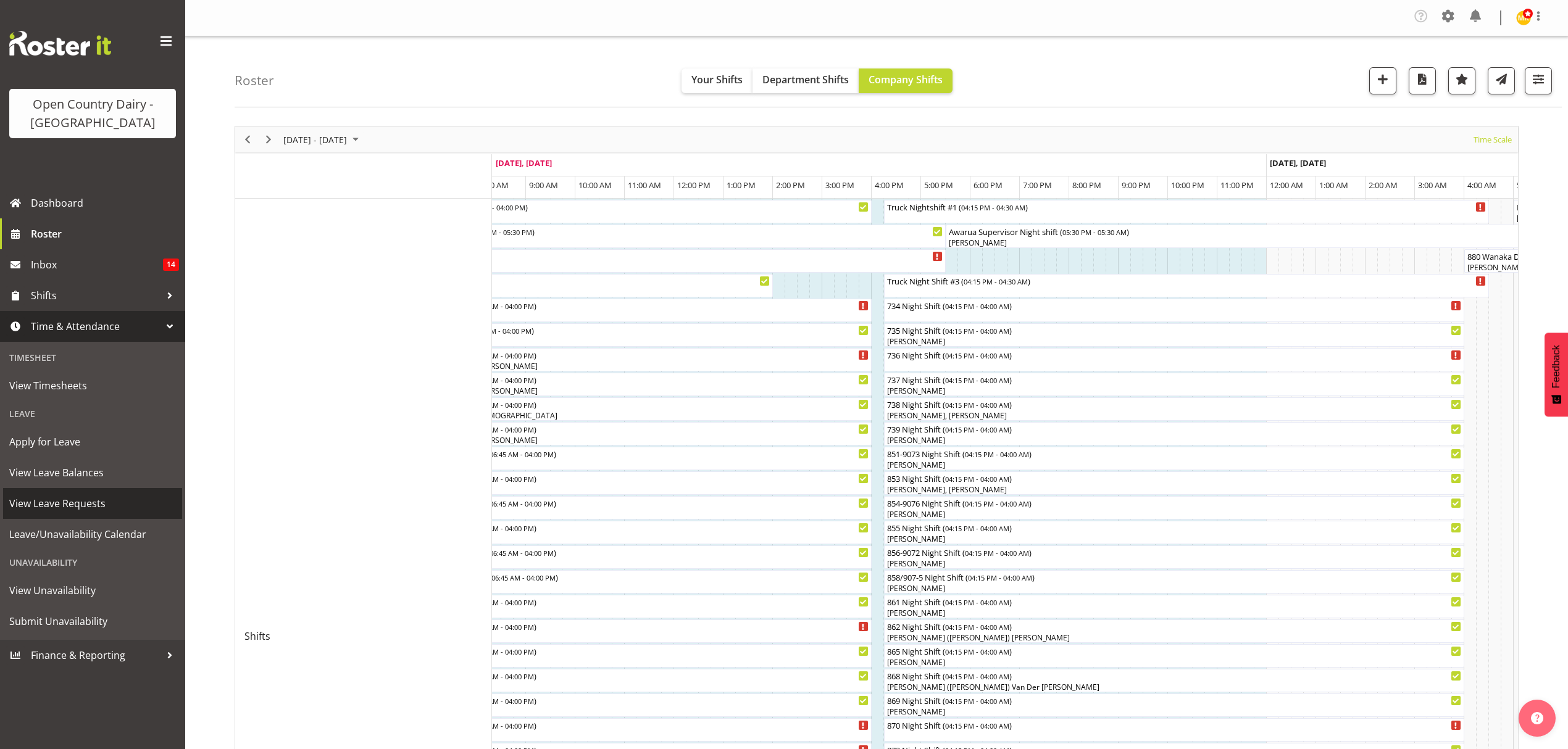
drag, startPoint x: 33, startPoint y: 506, endPoint x: 31, endPoint y: 500, distance: 6.3
click at [32, 504] on span "View Leave Requests" at bounding box center [92, 504] width 166 height 18
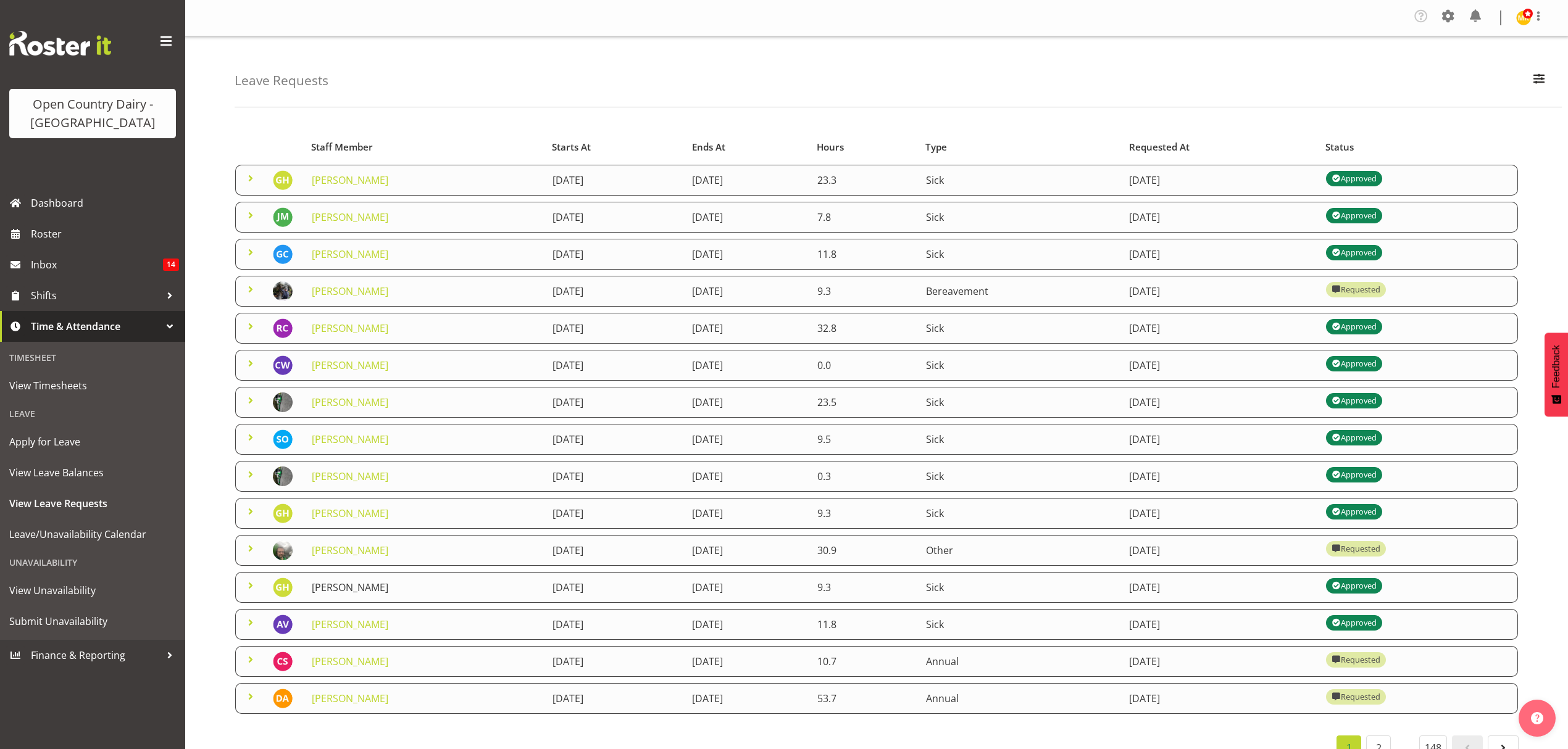
scroll to position [48, 0]
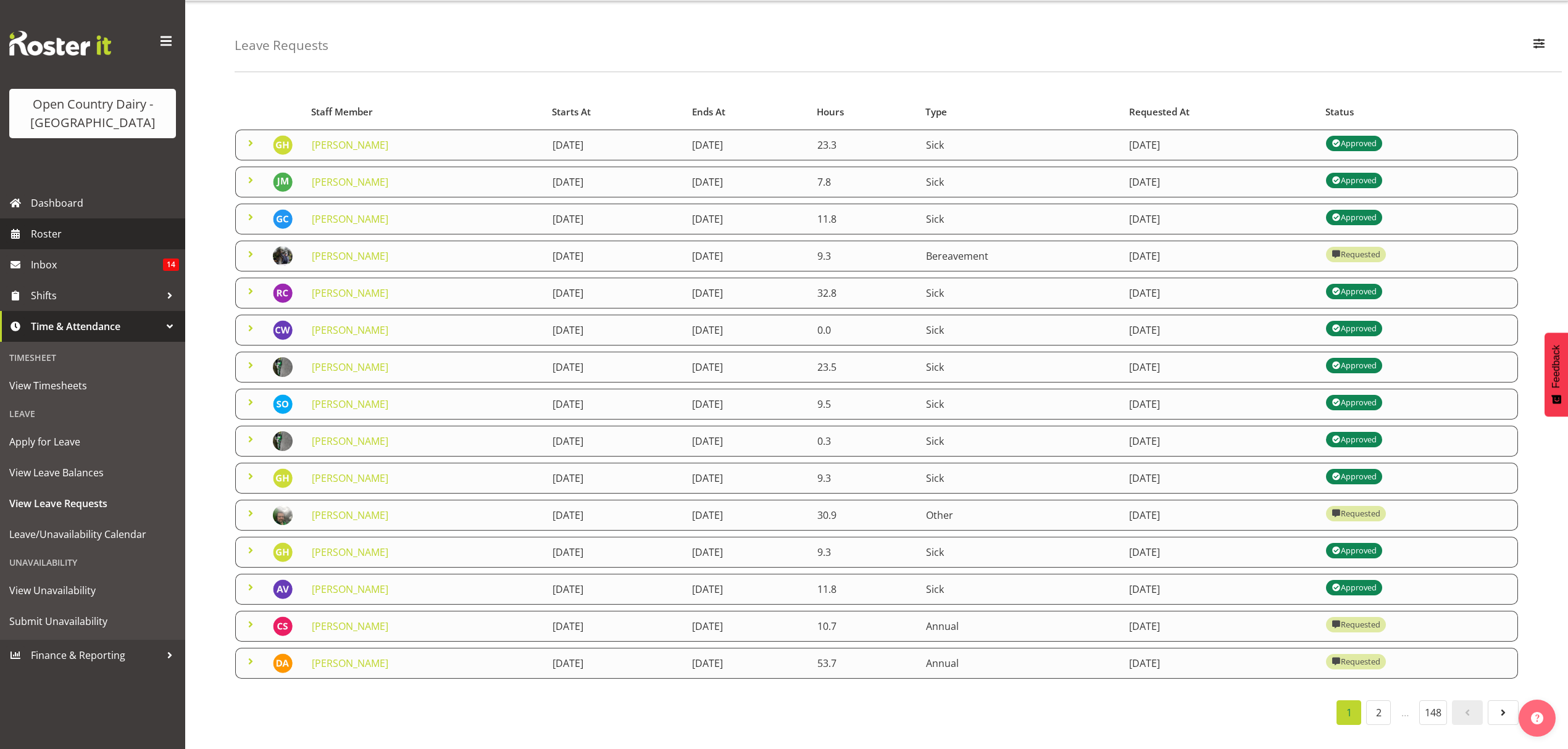
click at [52, 229] on span "Roster" at bounding box center [105, 234] width 148 height 18
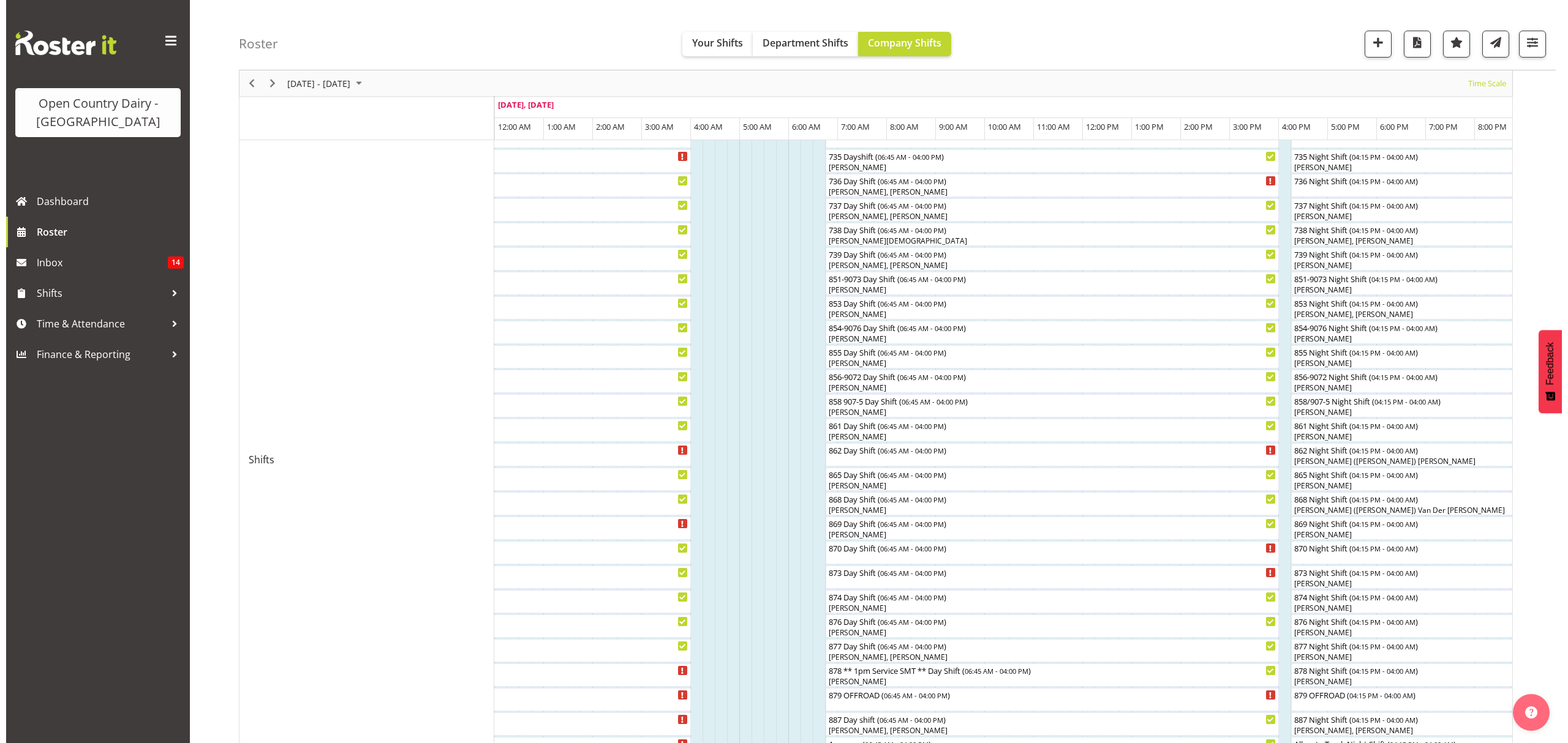
scroll to position [245, 0]
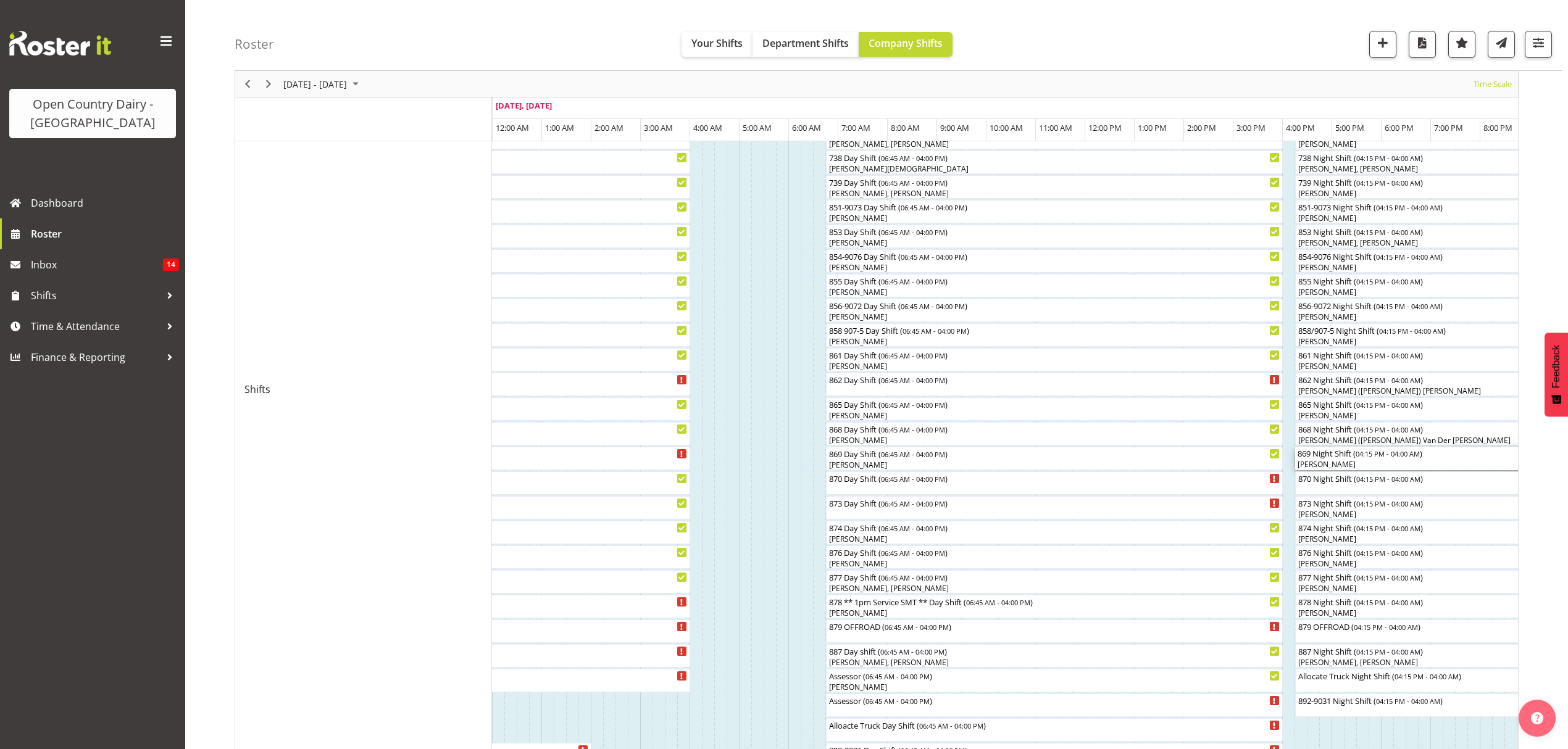
click at [1343, 466] on div "[PERSON_NAME]" at bounding box center [1585, 465] width 575 height 11
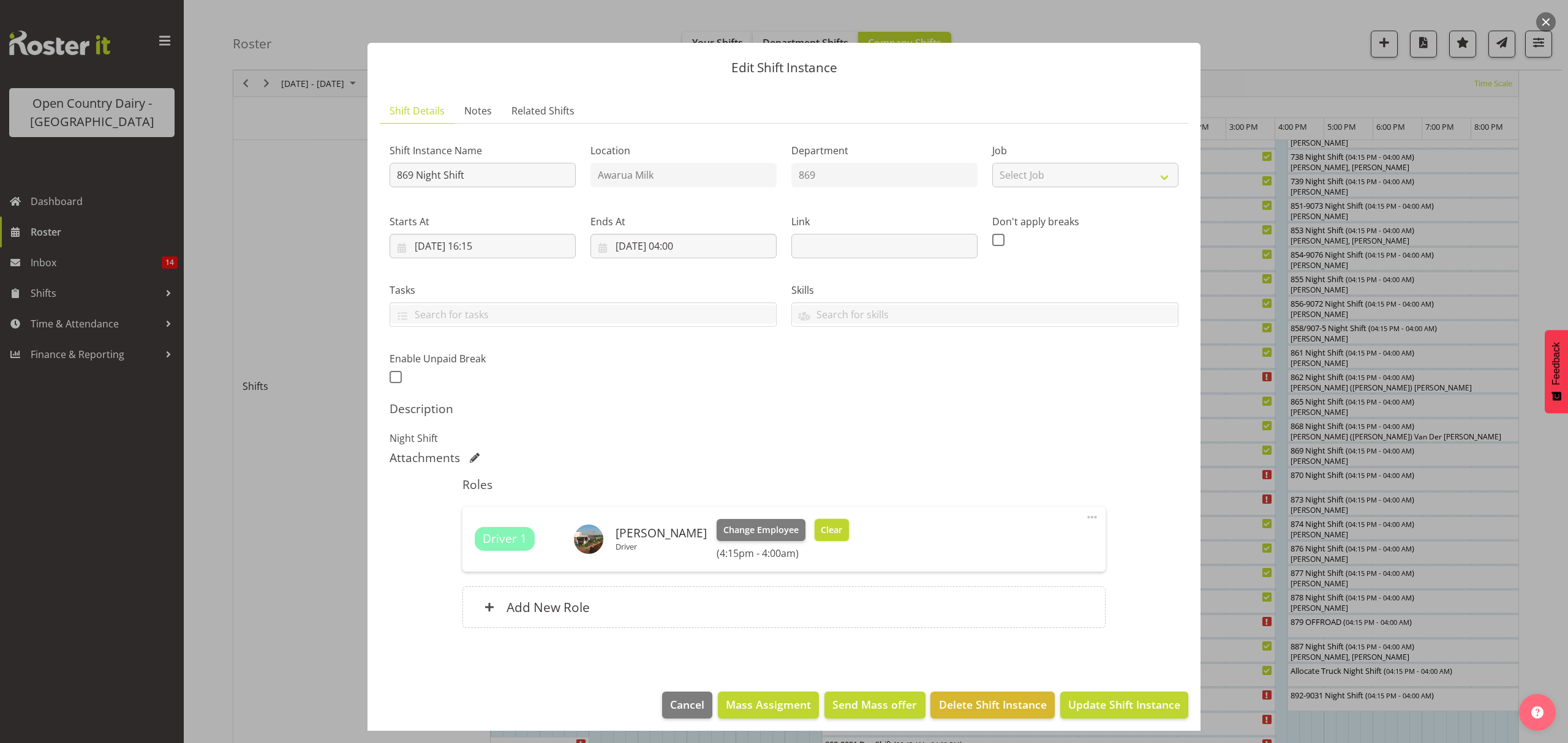
click at [822, 530] on span "Clear" at bounding box center [831, 530] width 21 height 14
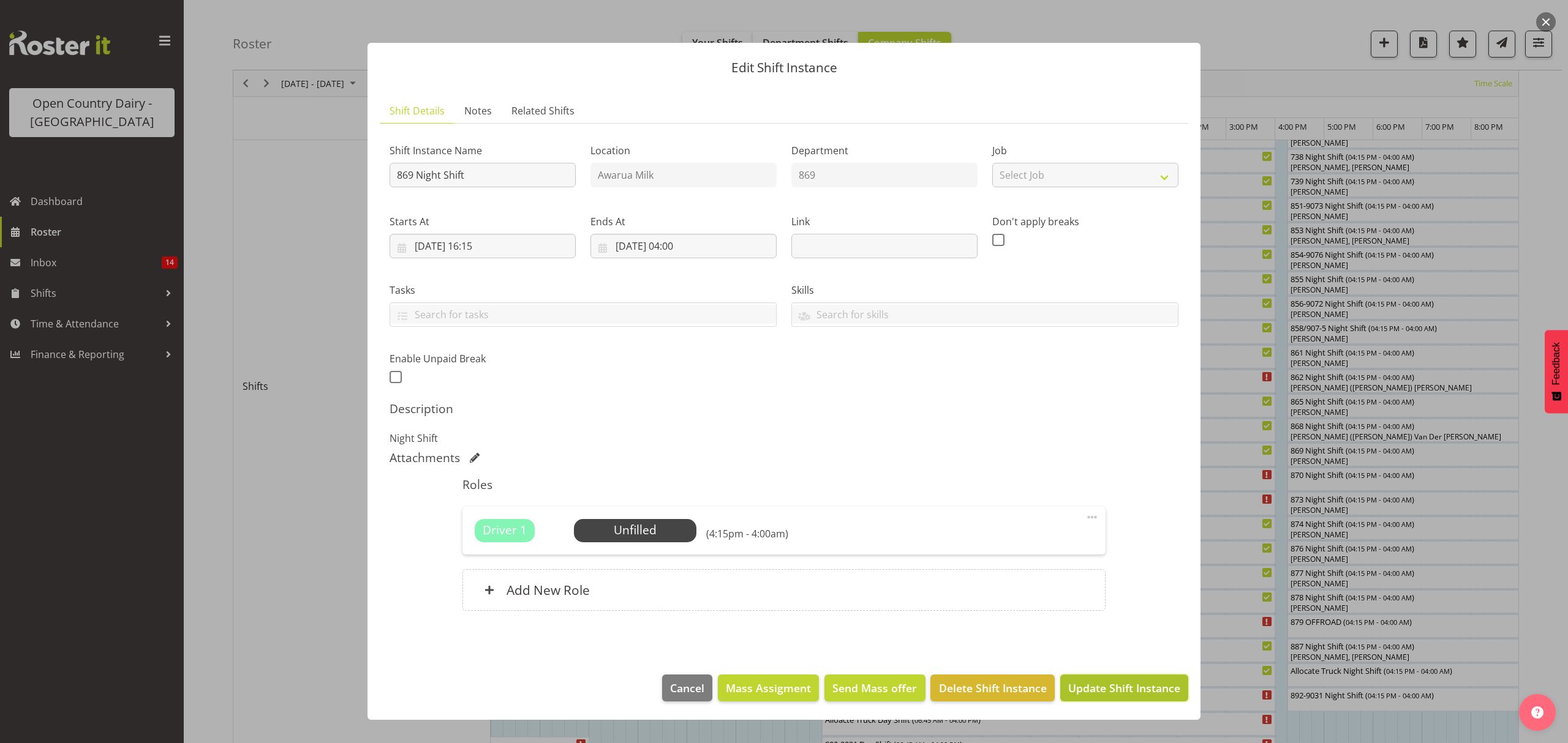
click at [1164, 689] on span "Update Shift Instance" at bounding box center [1124, 688] width 112 height 16
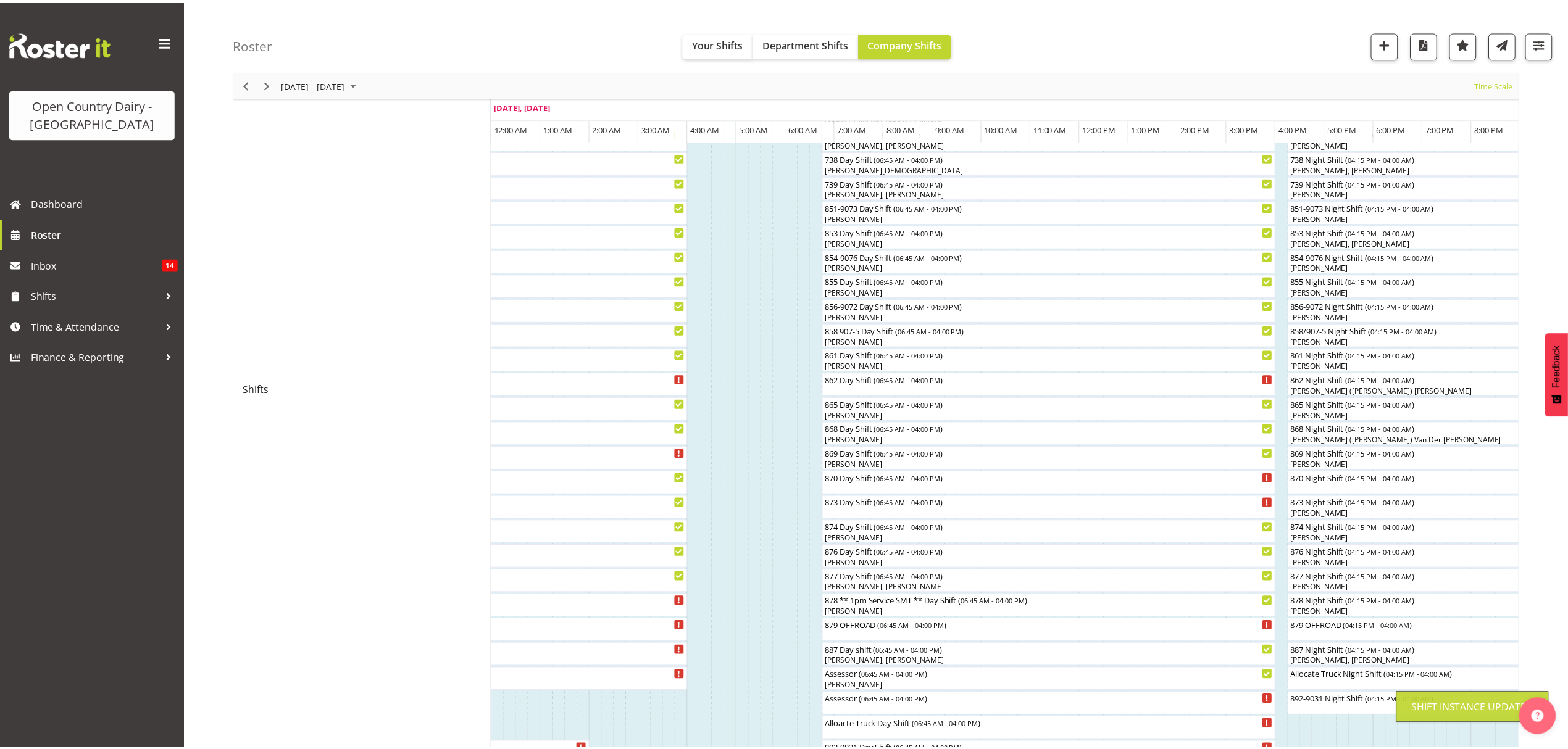
scroll to position [0, 0]
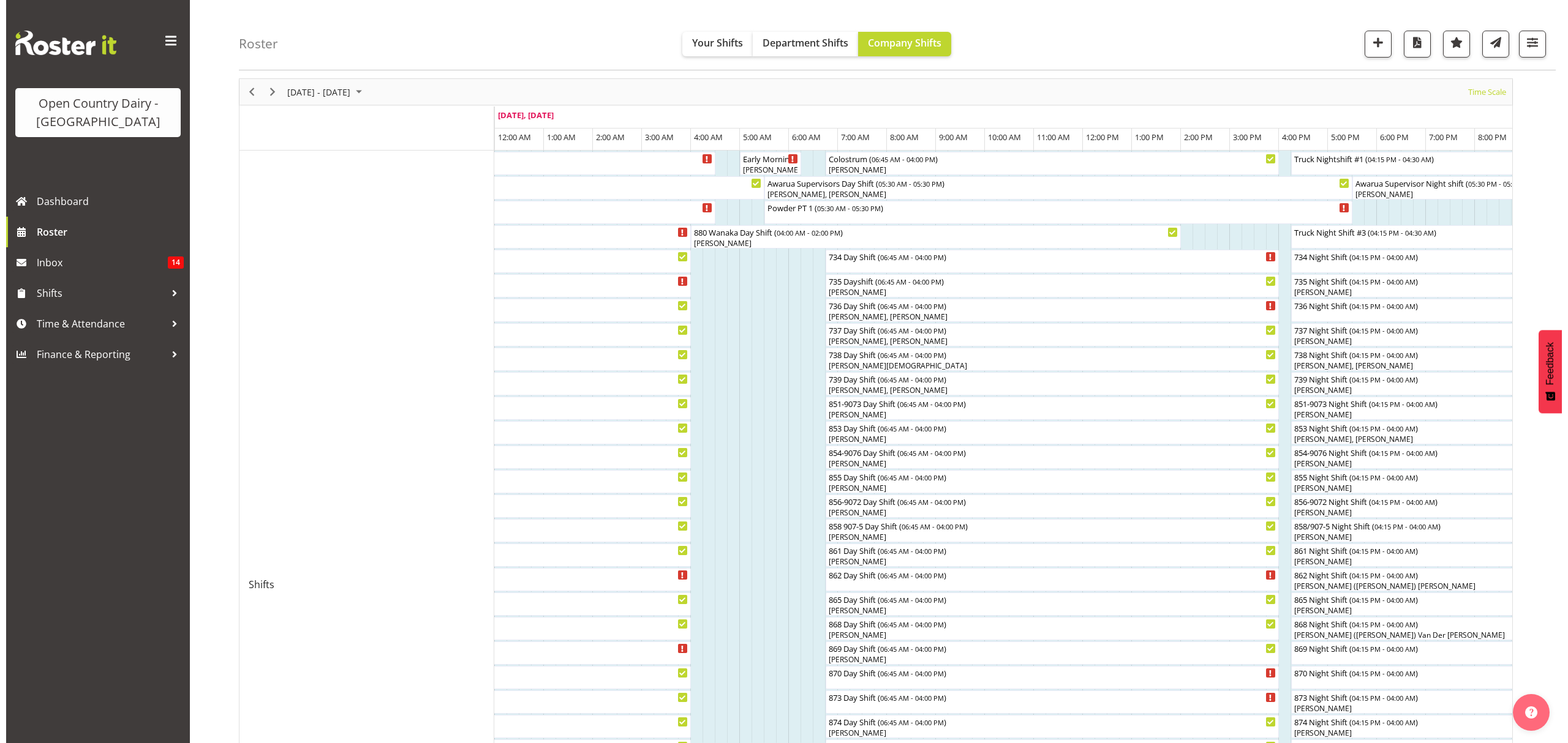
scroll to position [163, 0]
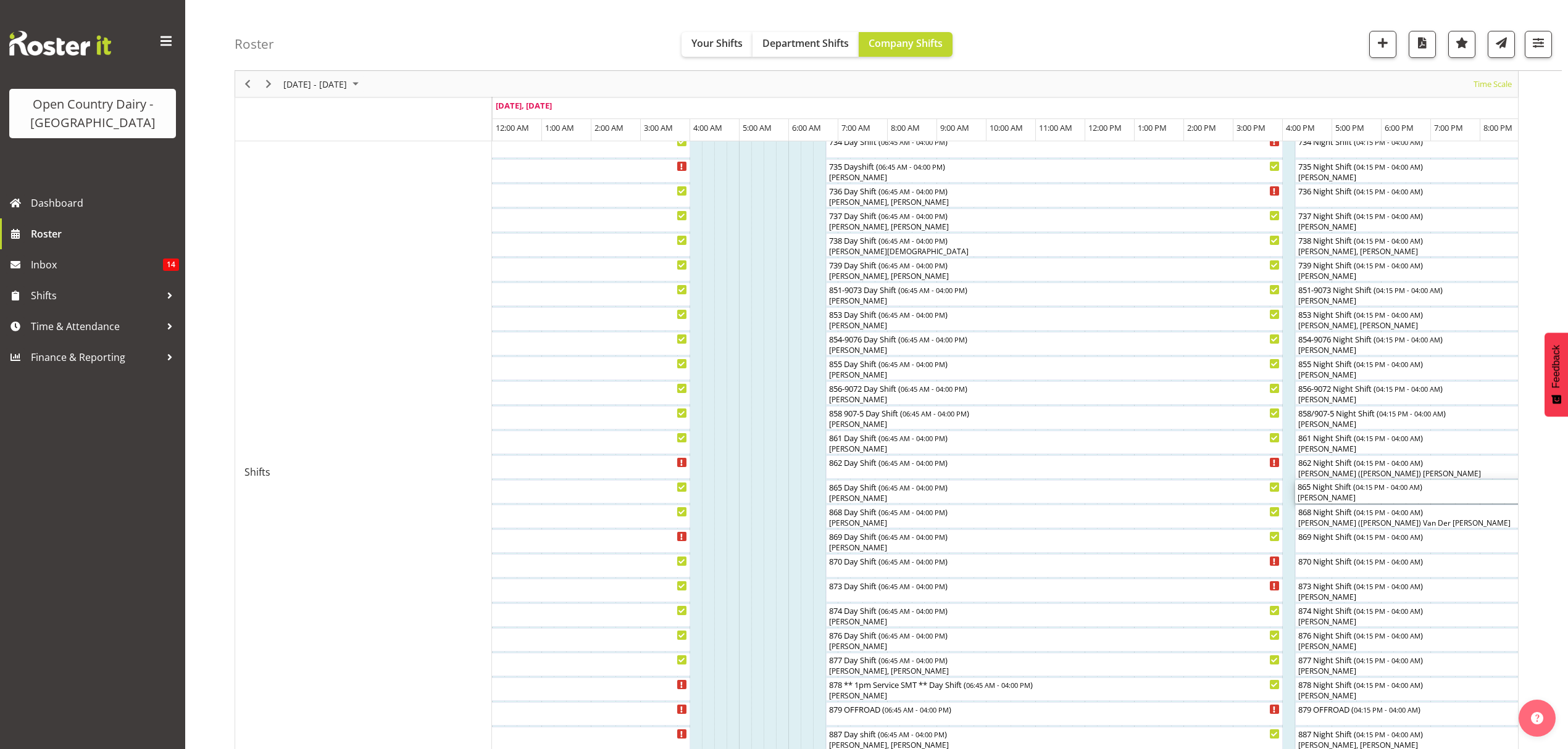
click at [1332, 488] on div "865 Night Shift ( 04:15 PM - 04:00 AM )" at bounding box center [1585, 486] width 575 height 12
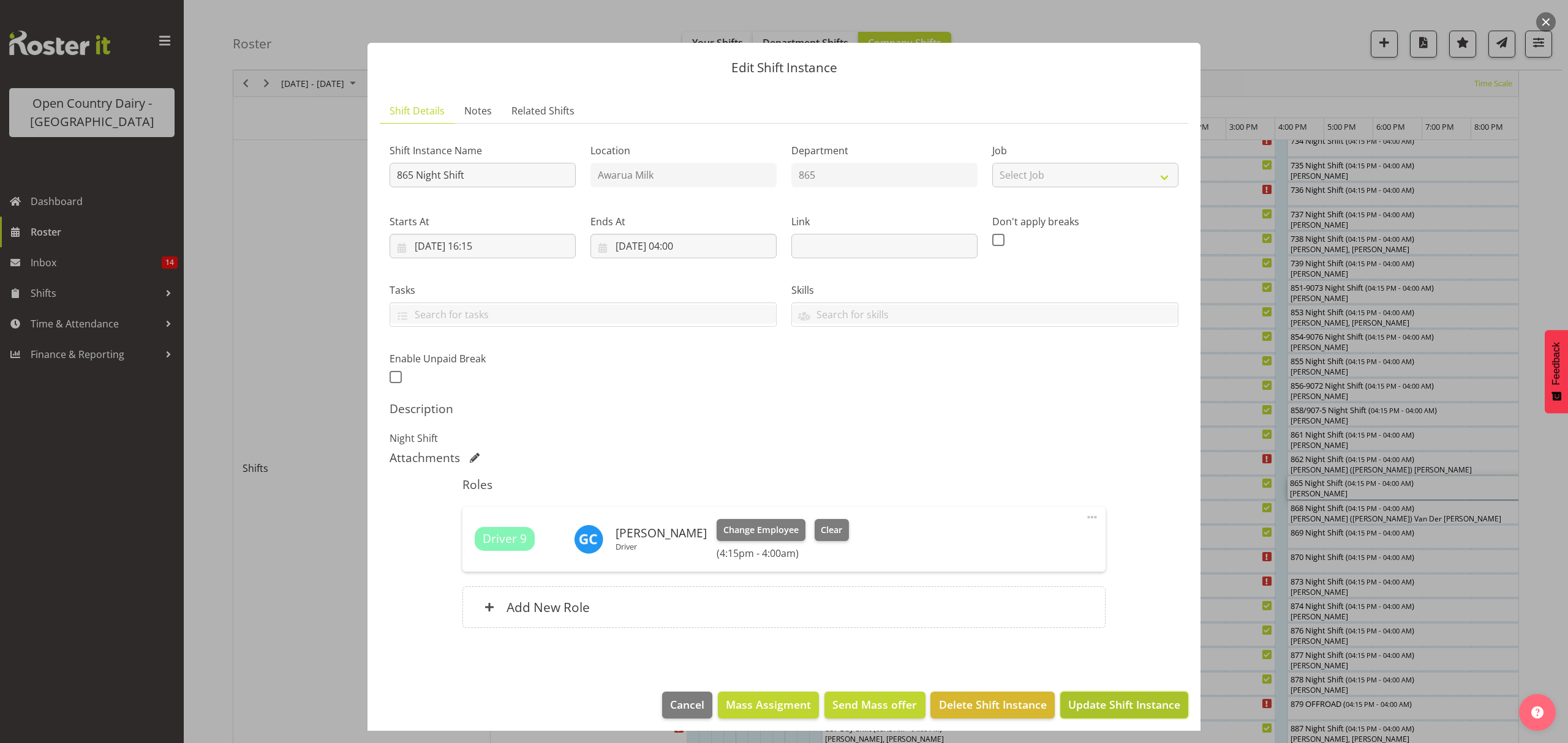
click at [1090, 713] on span "Update Shift Instance" at bounding box center [1124, 705] width 112 height 16
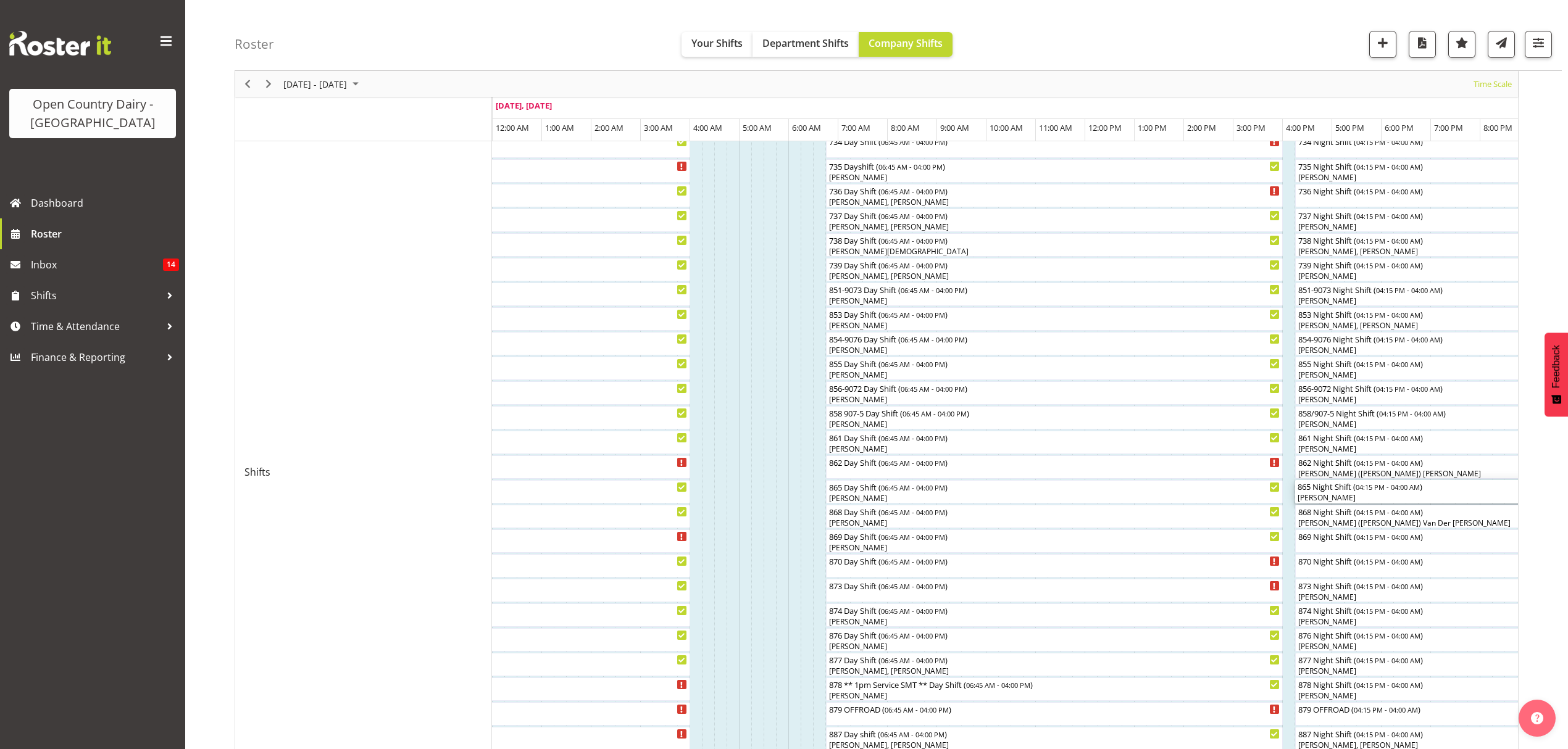
click at [1333, 490] on div "865 Night Shift ( 04:15 PM - 04:00 AM )" at bounding box center [1585, 486] width 575 height 12
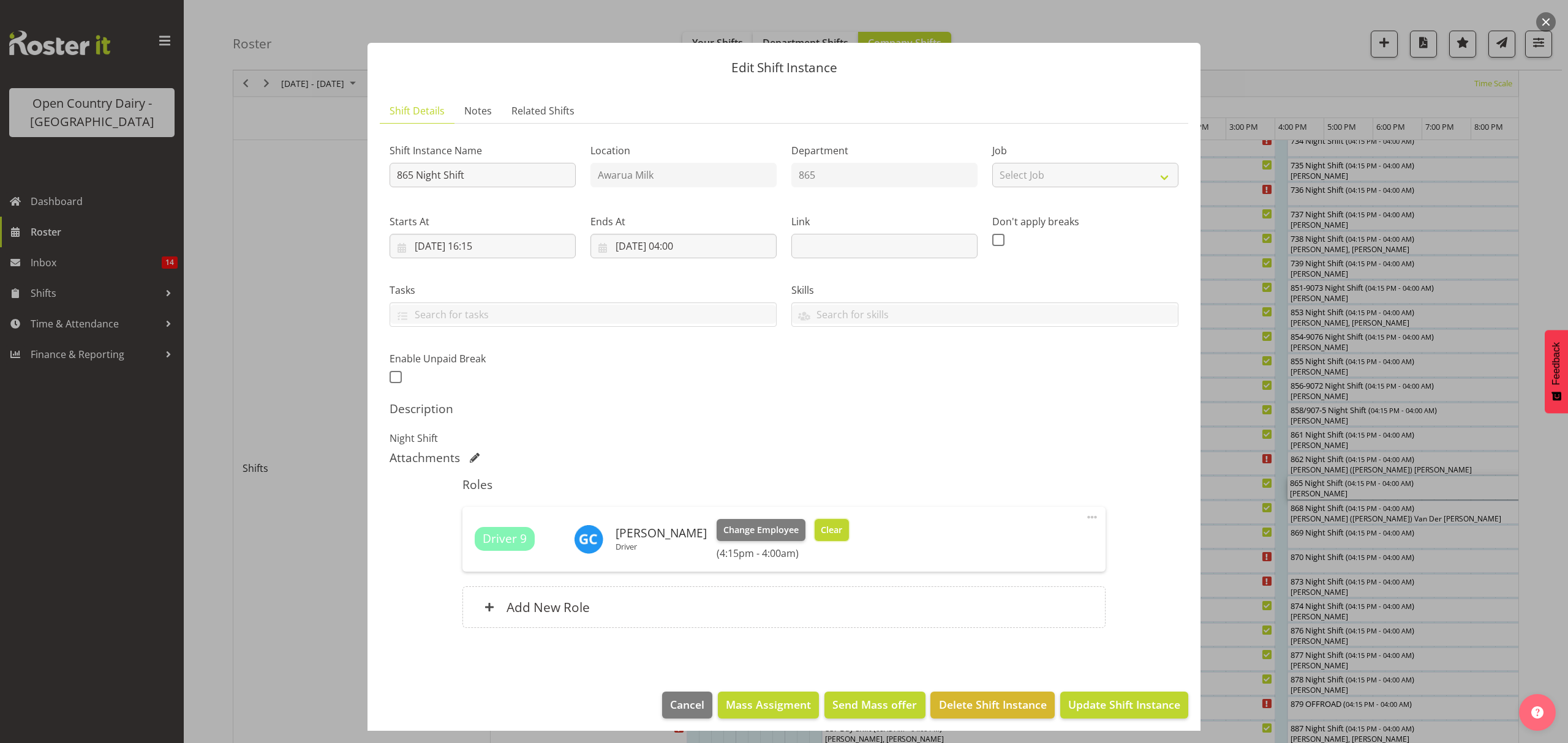
click at [836, 530] on span "Clear" at bounding box center [831, 530] width 21 height 14
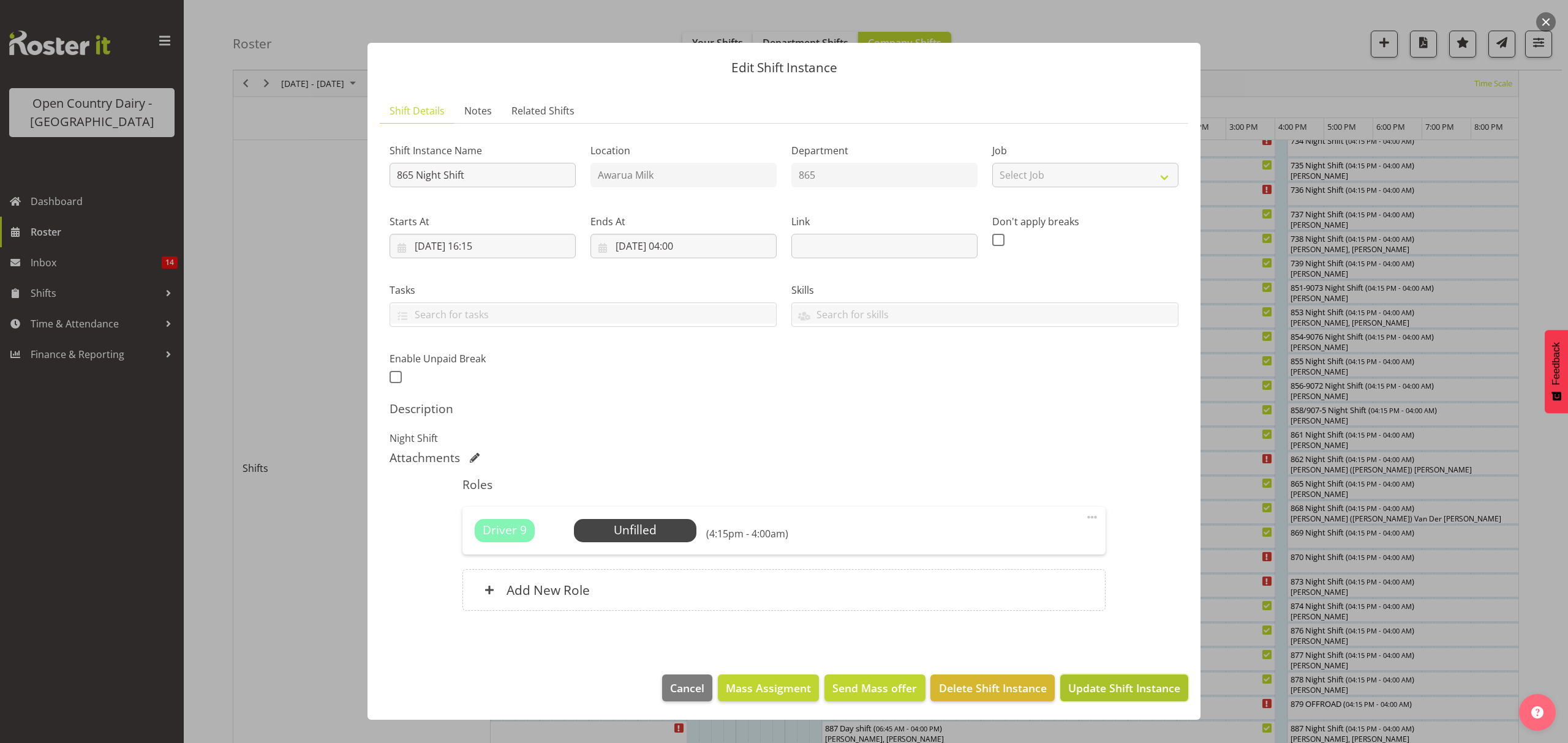
click at [1109, 686] on span "Update Shift Instance" at bounding box center [1124, 688] width 112 height 16
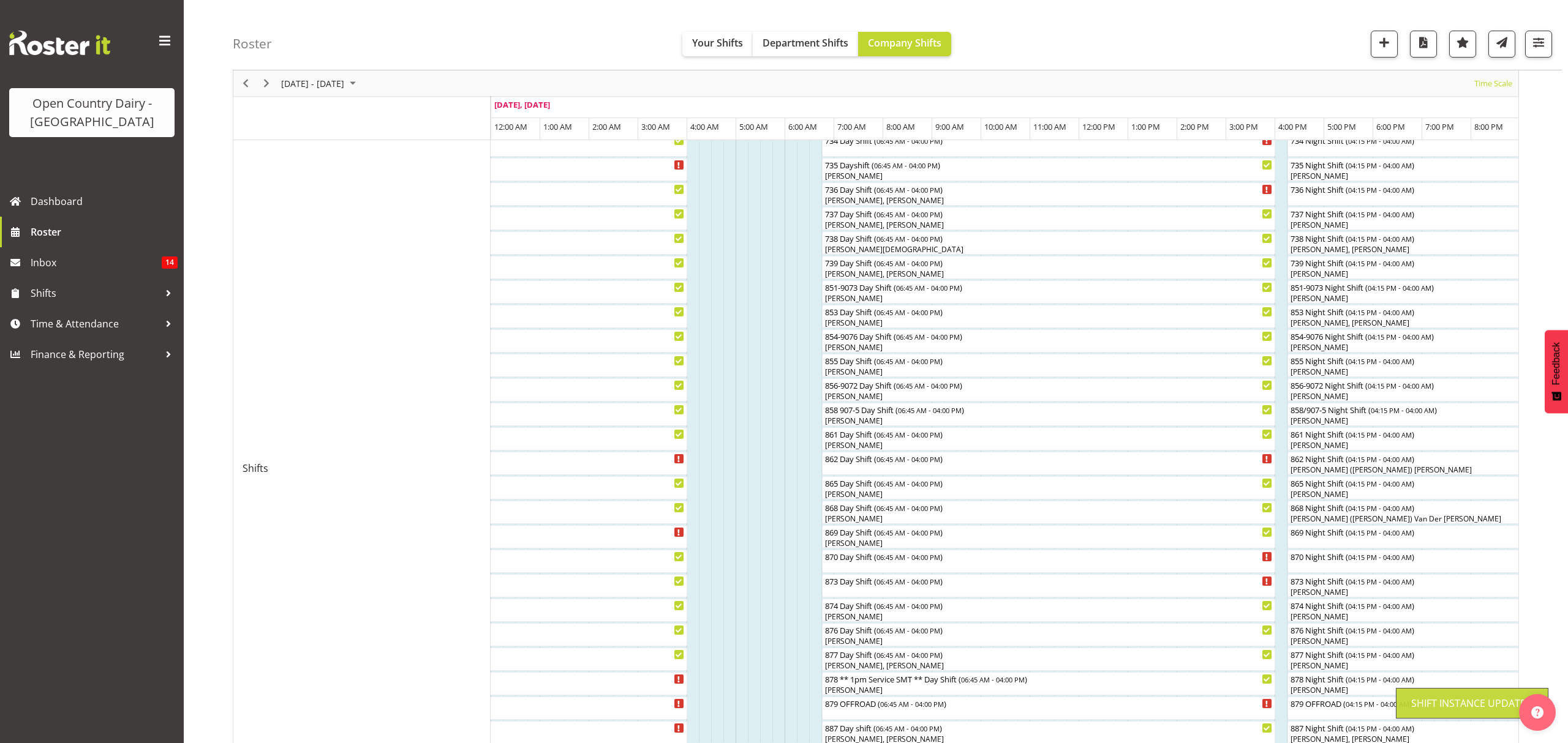
scroll to position [0, 0]
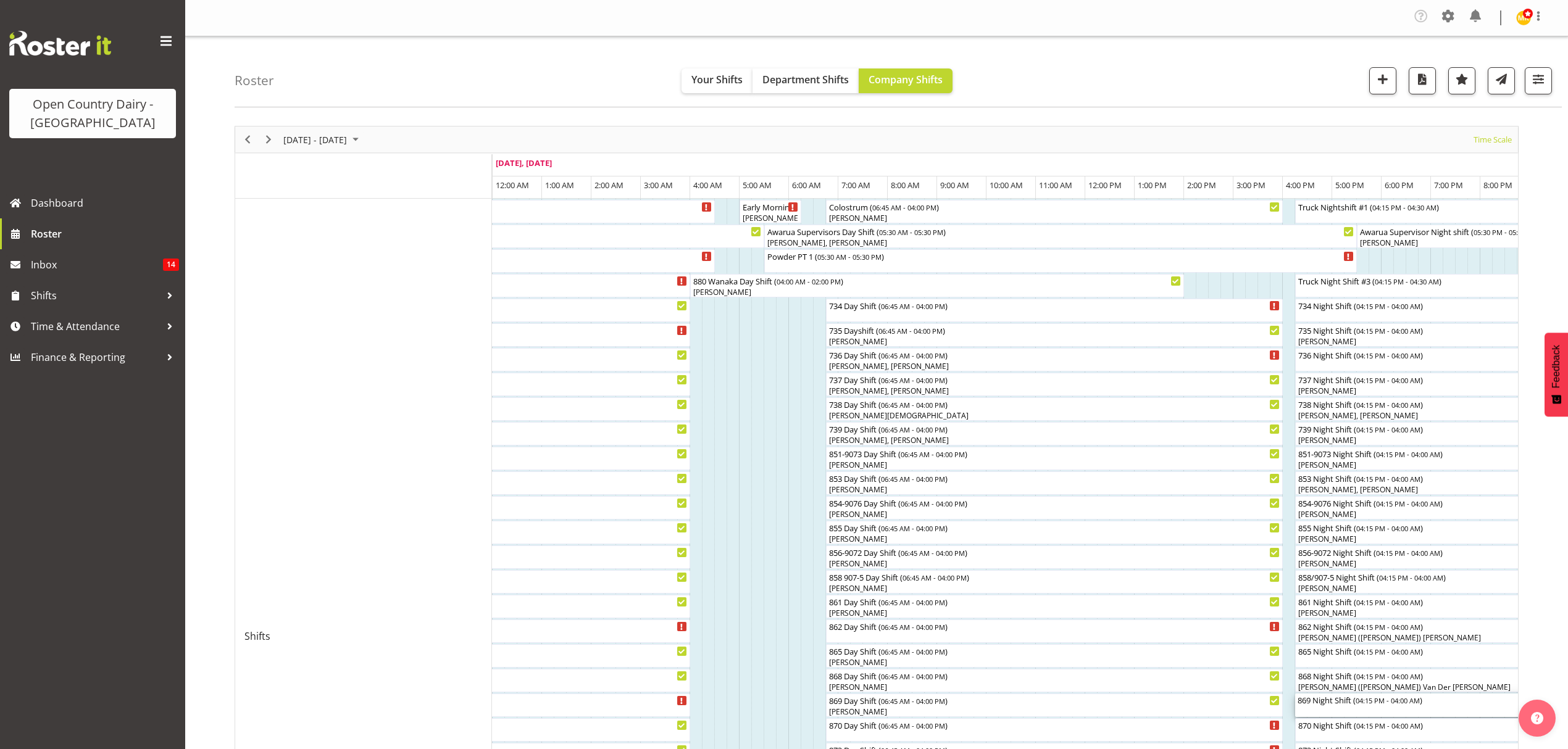
click at [1332, 712] on div "869 Night Shift ( 04:15 PM - 04:00 AM )" at bounding box center [1585, 705] width 575 height 24
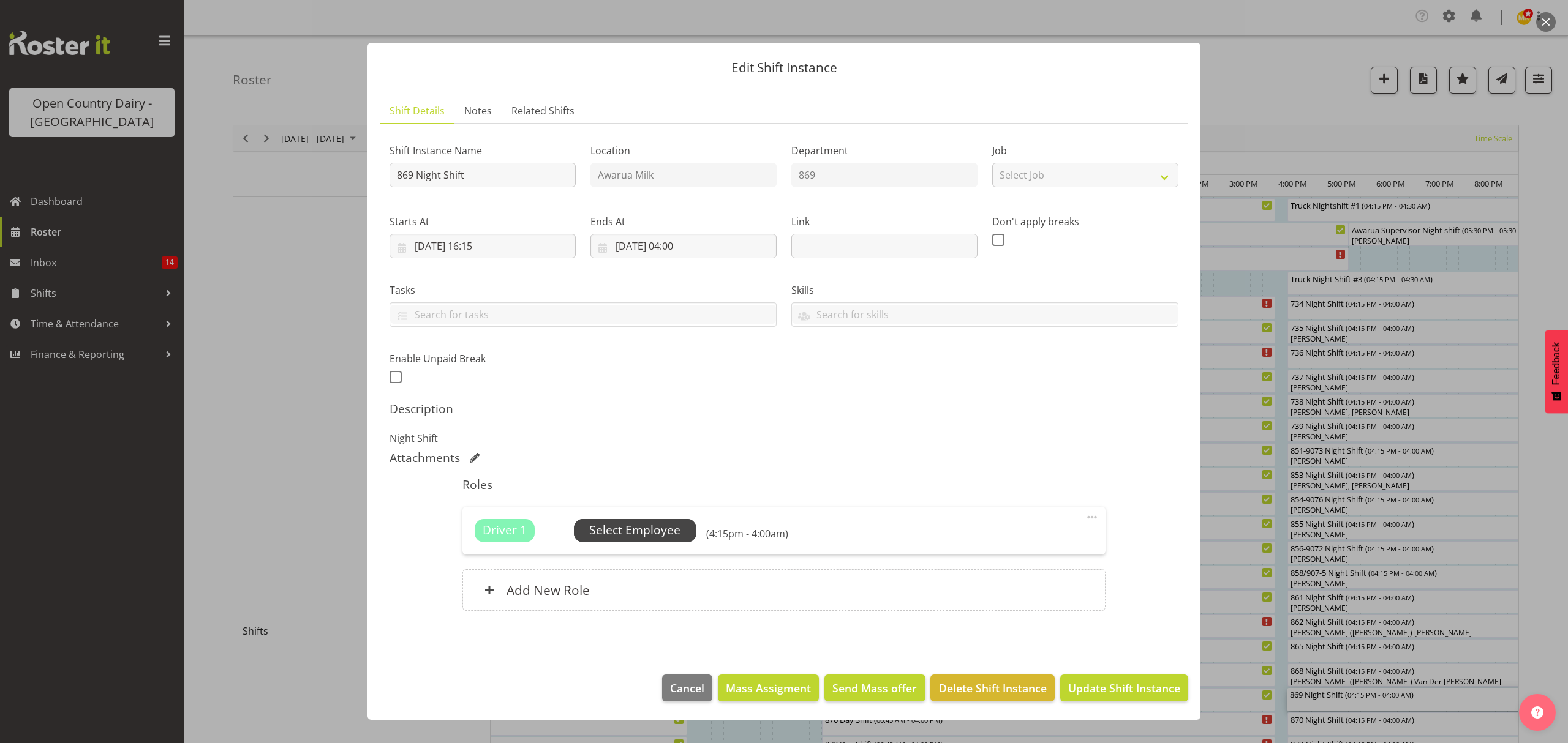
click at [623, 530] on span "Select Employee" at bounding box center [635, 530] width 91 height 18
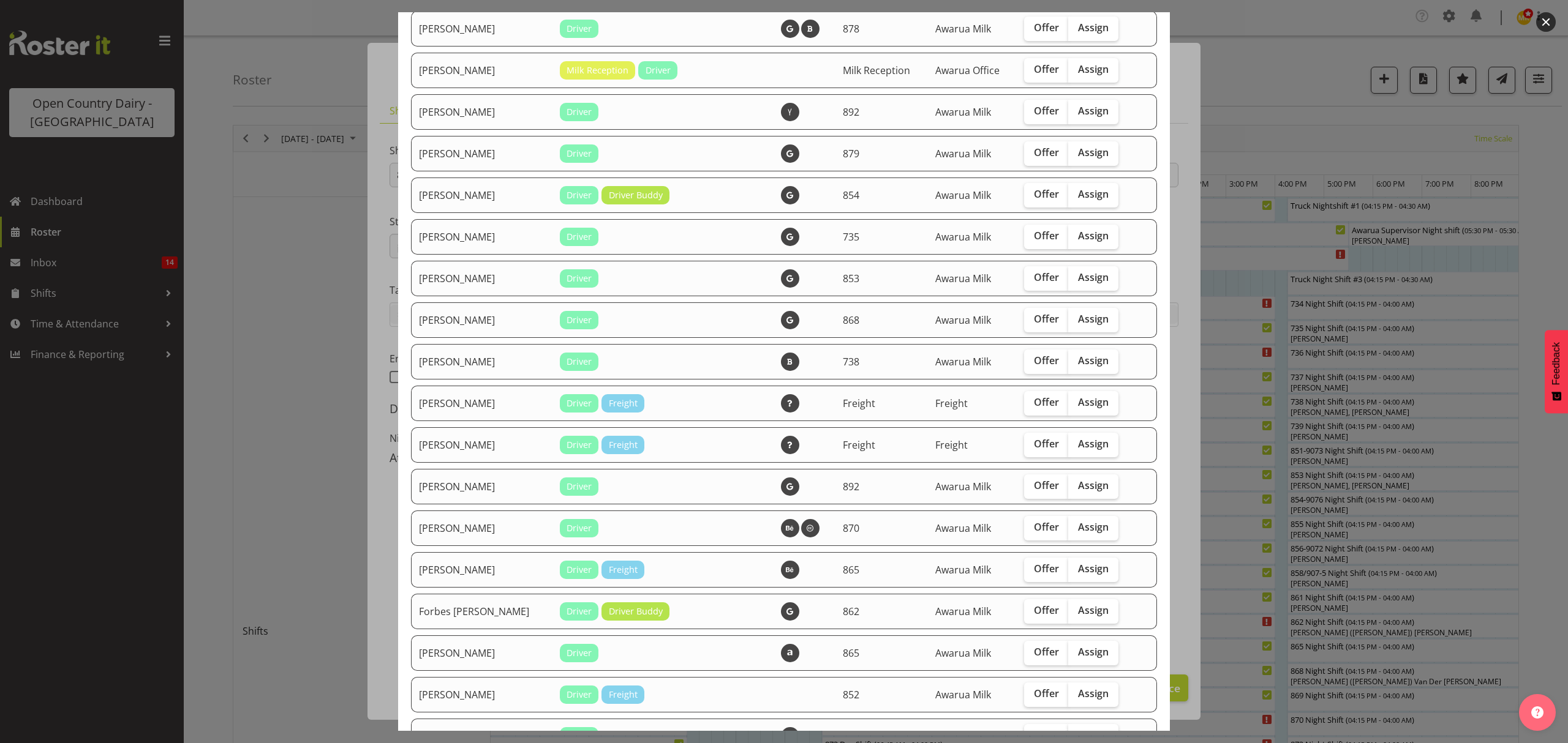
scroll to position [326, 0]
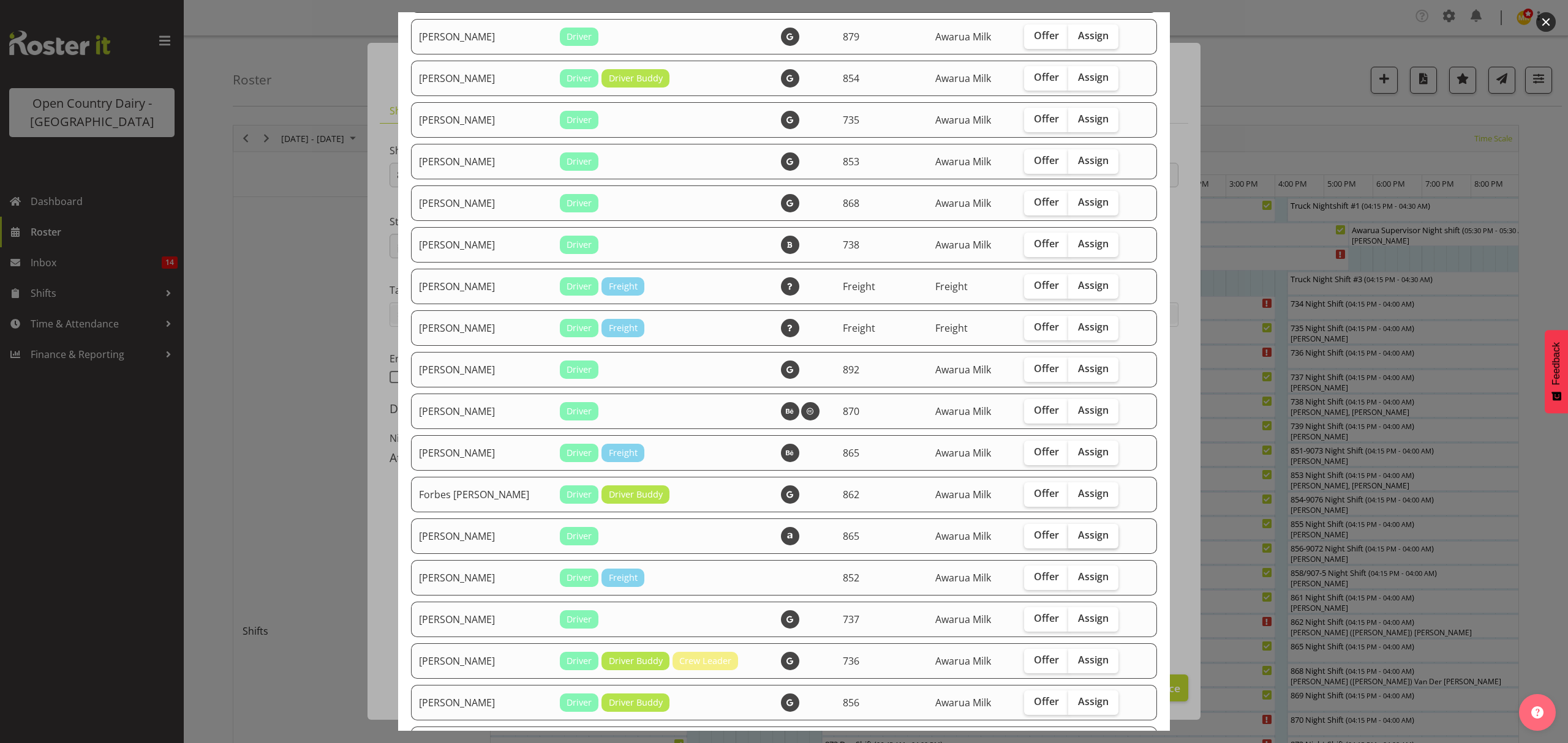
click at [1082, 537] on span "Assign" at bounding box center [1093, 535] width 31 height 12
click at [1076, 537] on input "Assign" at bounding box center [1072, 535] width 8 height 8
checkbox input "true"
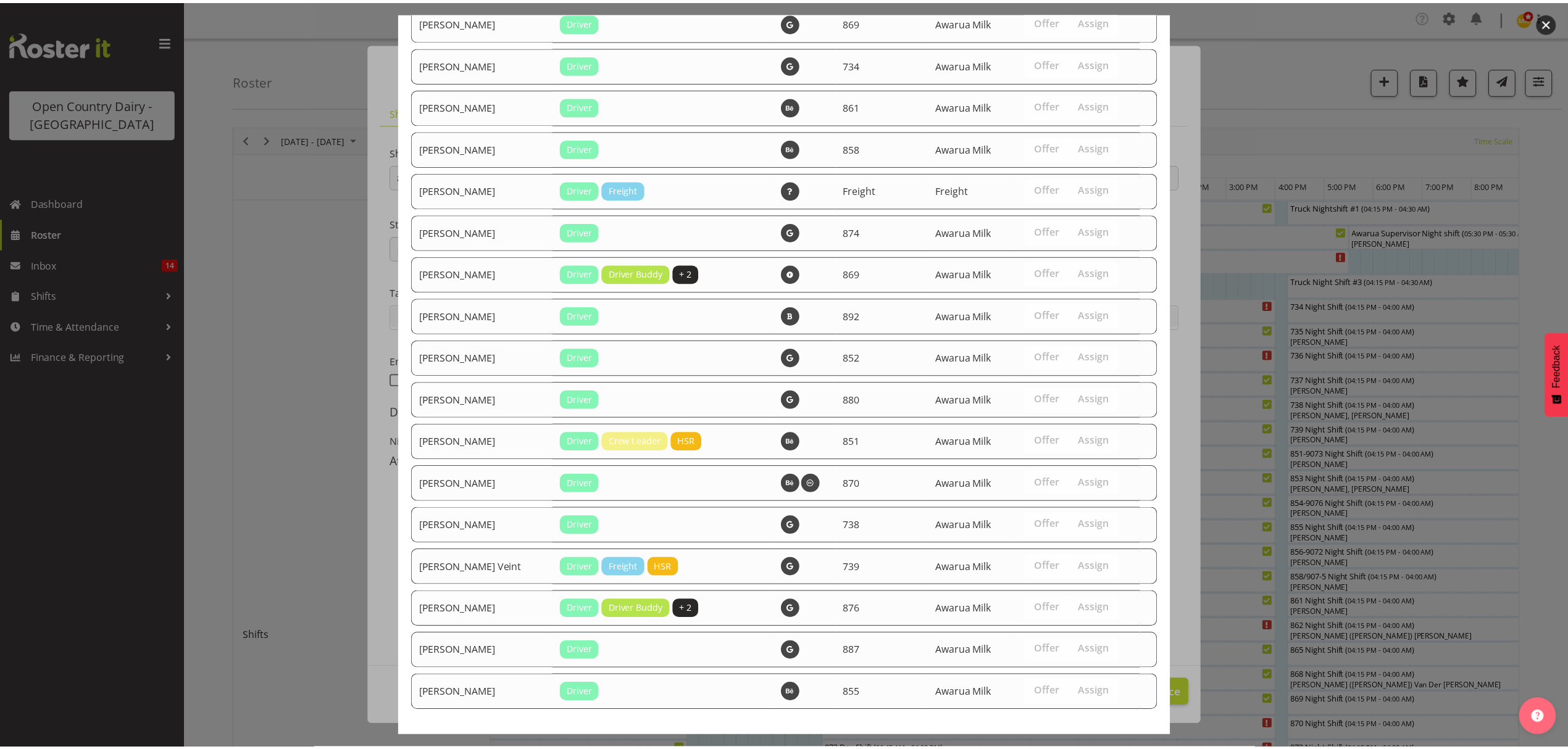
scroll to position [1124, 0]
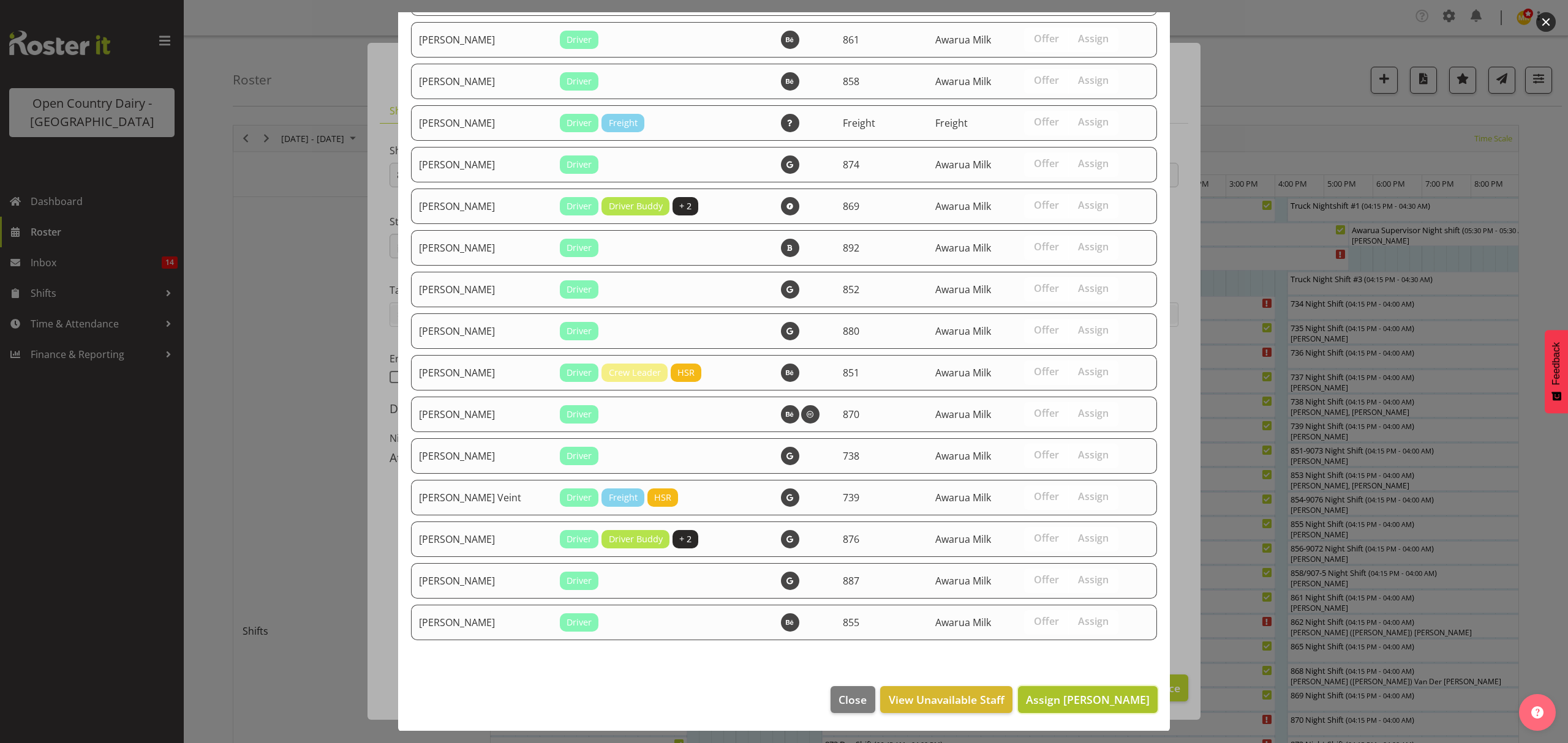
click at [1070, 705] on span "Assign [PERSON_NAME]" at bounding box center [1088, 700] width 124 height 15
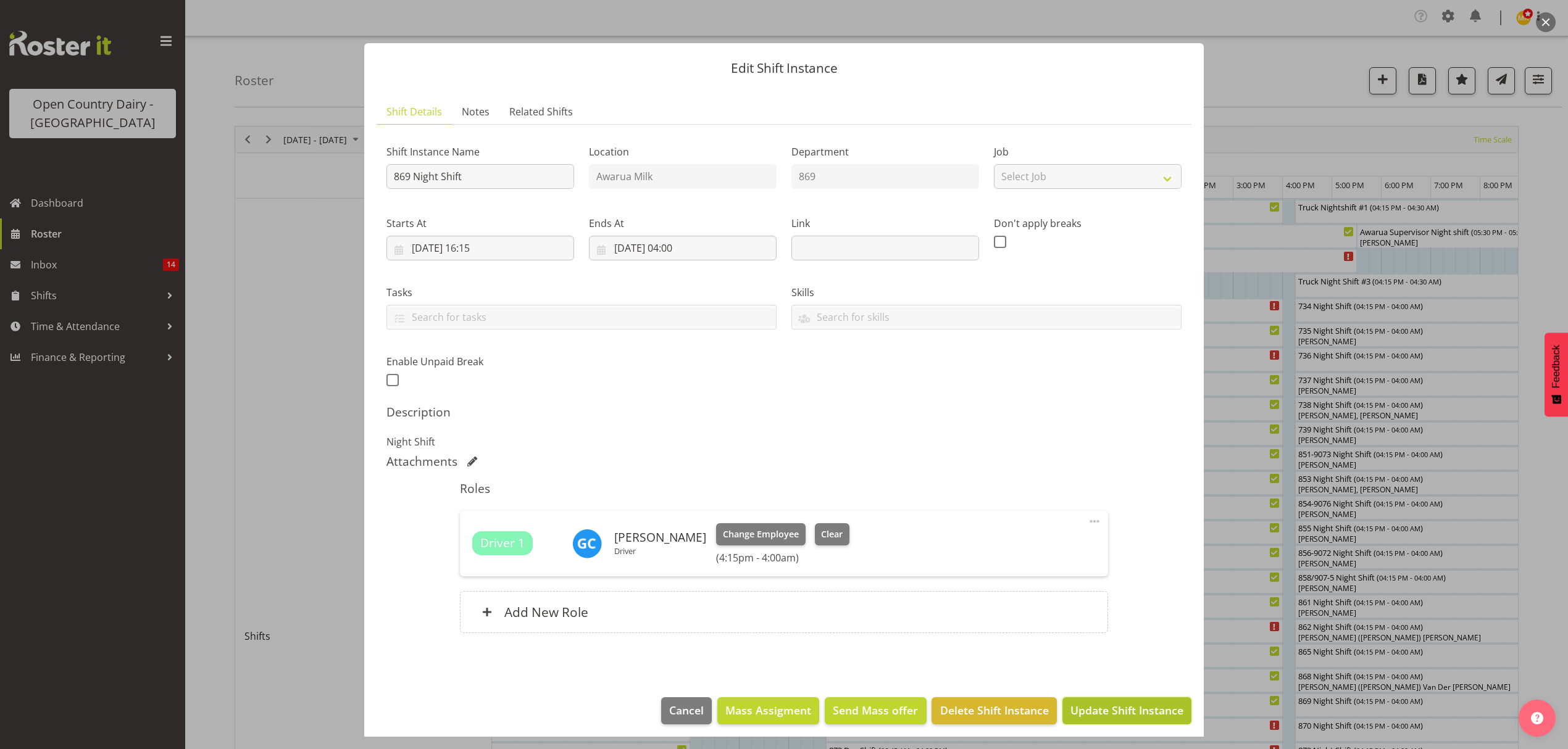
click at [1080, 711] on span "Update Shift Instance" at bounding box center [1127, 710] width 113 height 16
